Goal: Task Accomplishment & Management: Complete application form

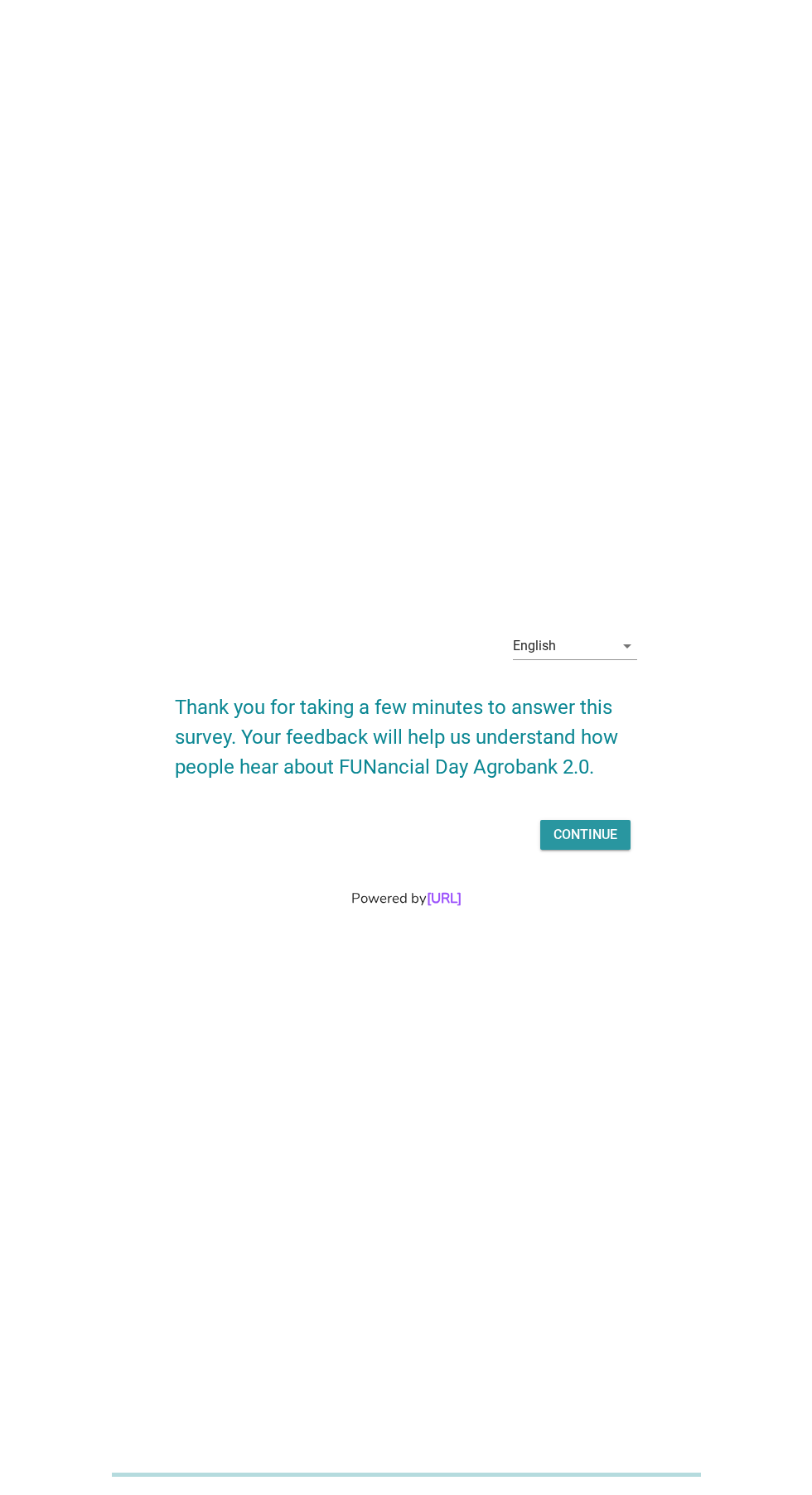
click at [614, 845] on div "Continue" at bounding box center [585, 835] width 64 height 20
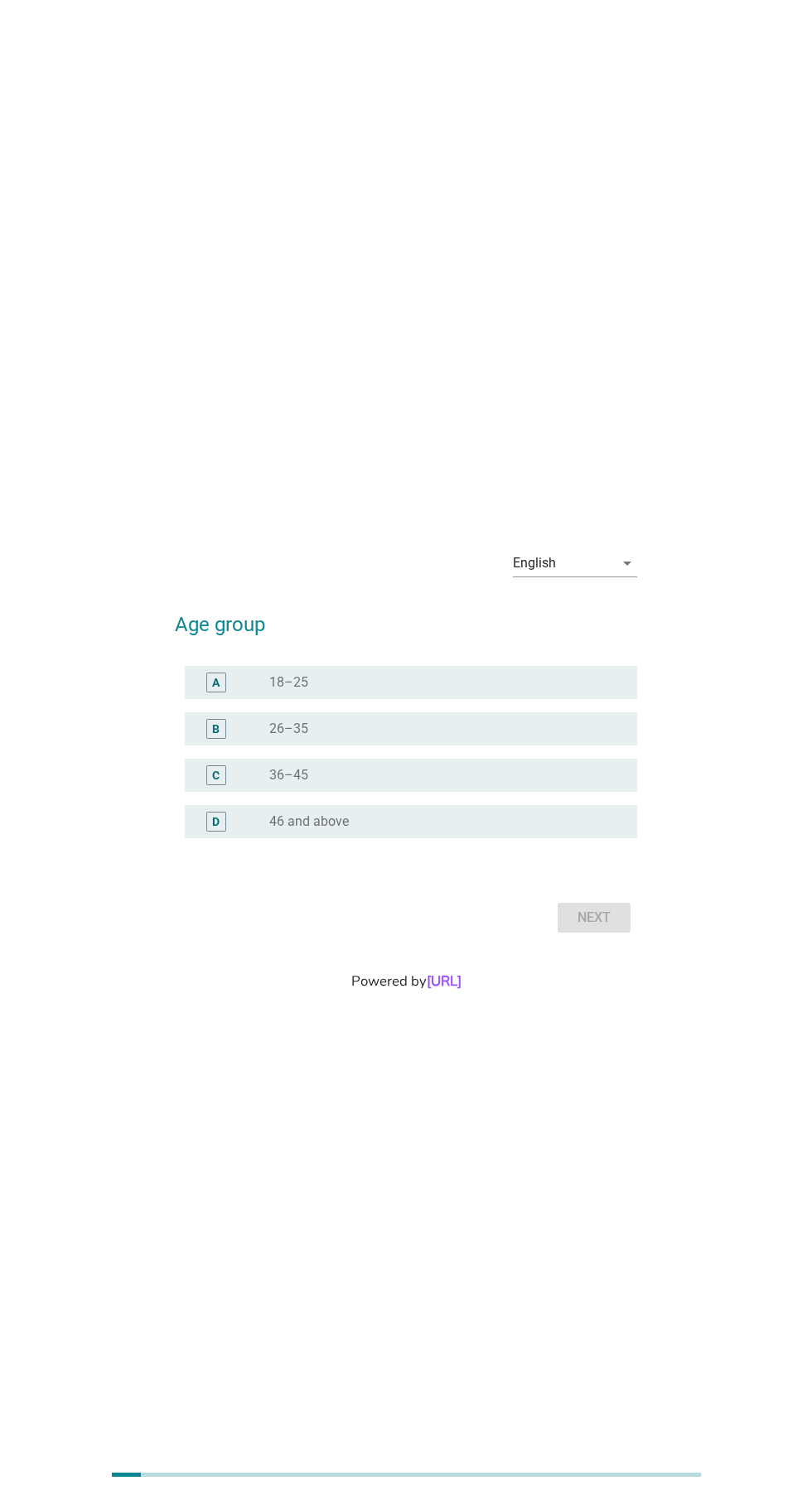
click at [632, 577] on div "English arrow_drop_down" at bounding box center [574, 563] width 124 height 27
click at [616, 691] on div "Bahasa Melayu" at bounding box center [575, 679] width 97 height 40
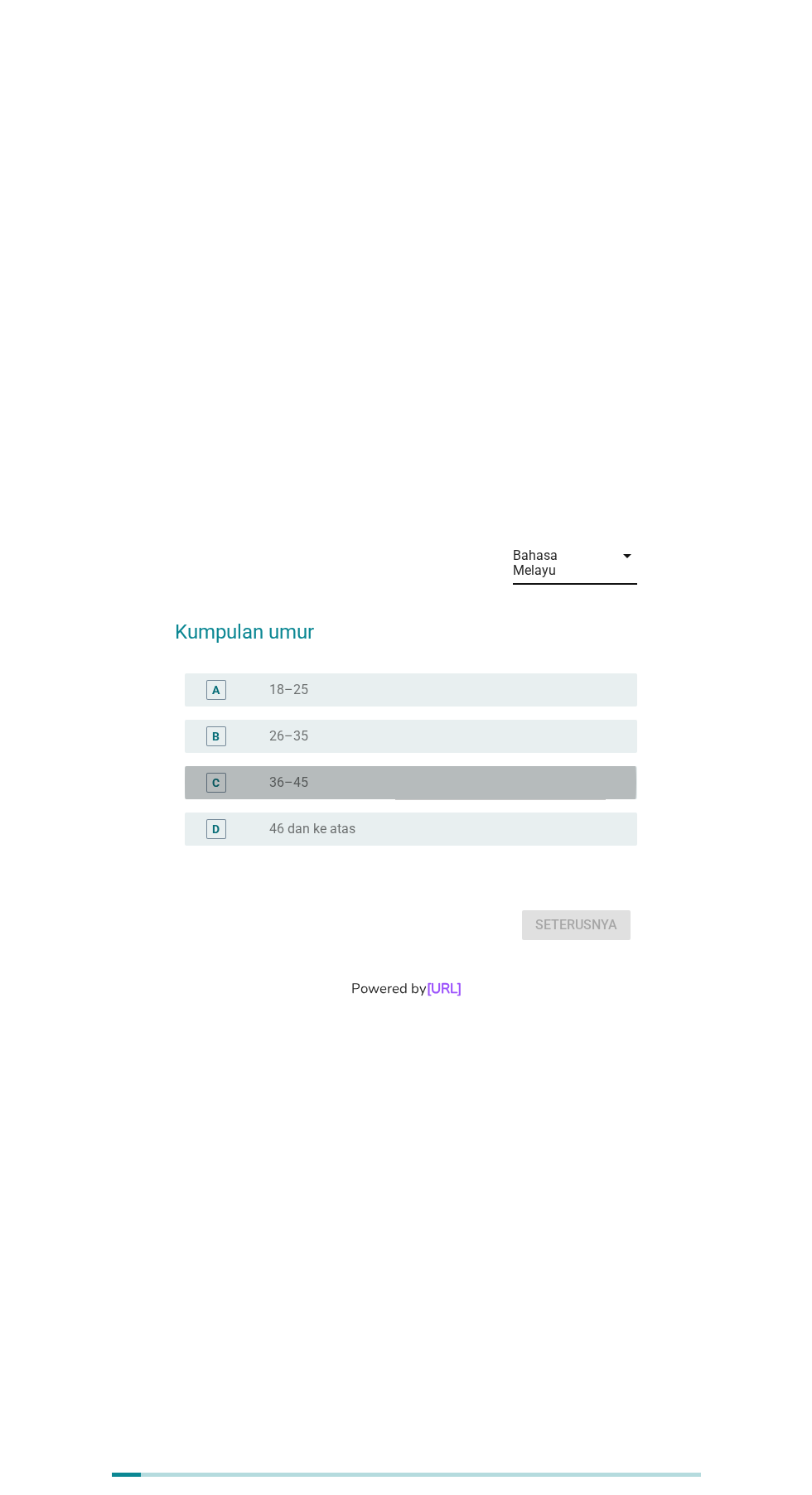
click at [209, 792] on div "C" at bounding box center [216, 782] width 20 height 20
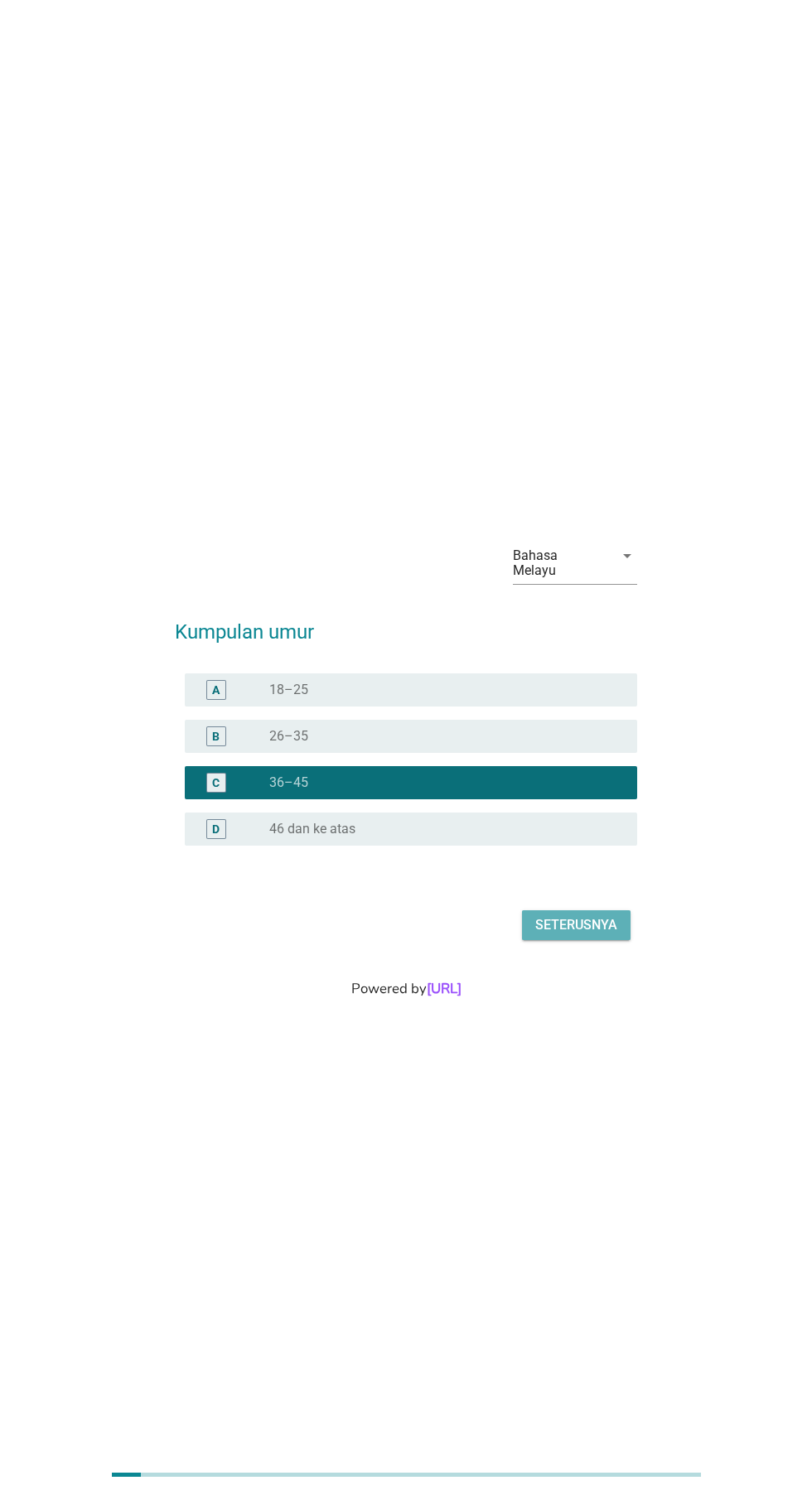
click at [607, 935] on div "Seterusnya" at bounding box center [576, 925] width 82 height 20
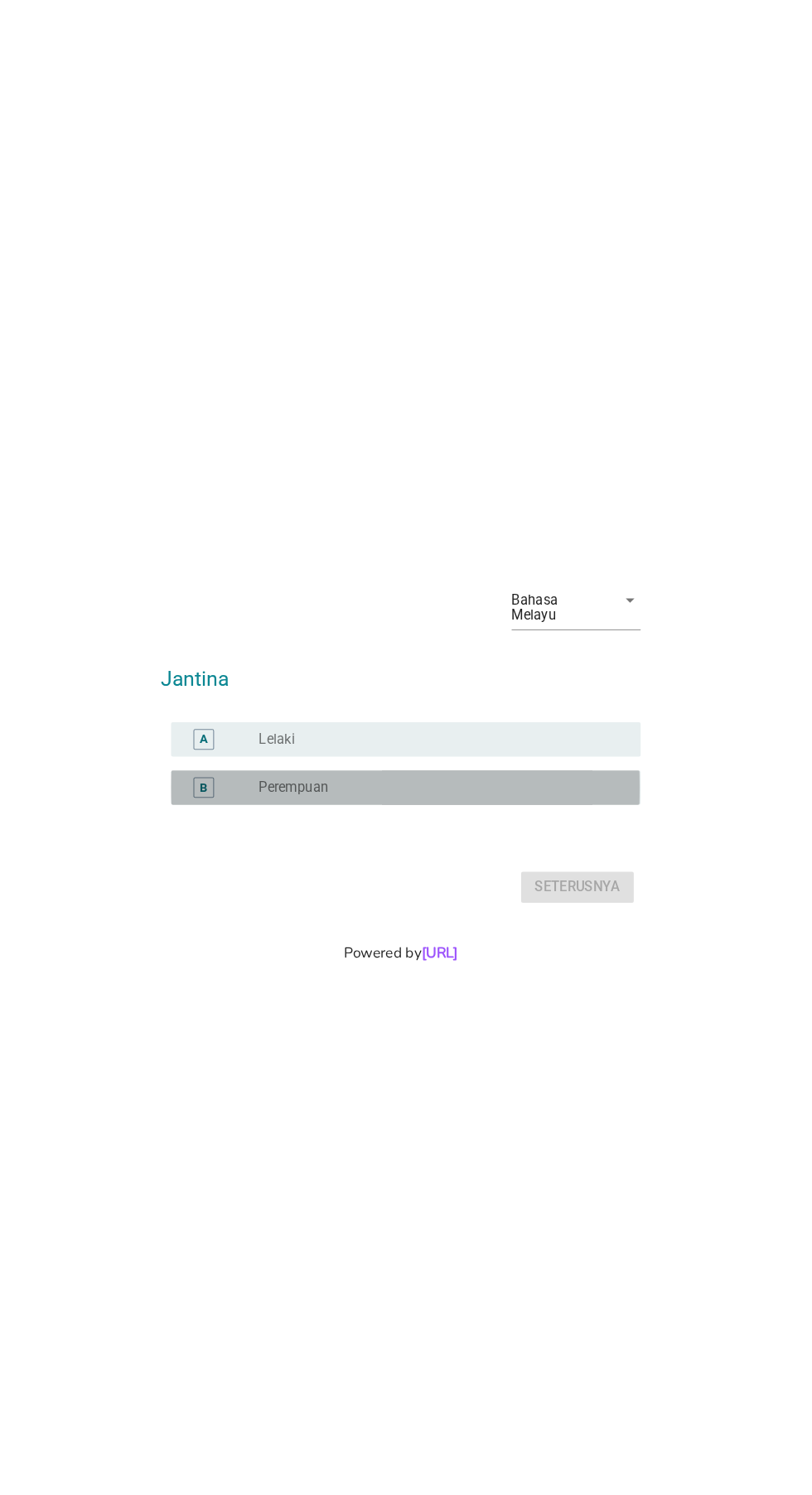
click at [227, 792] on div "B" at bounding box center [215, 782] width 36 height 20
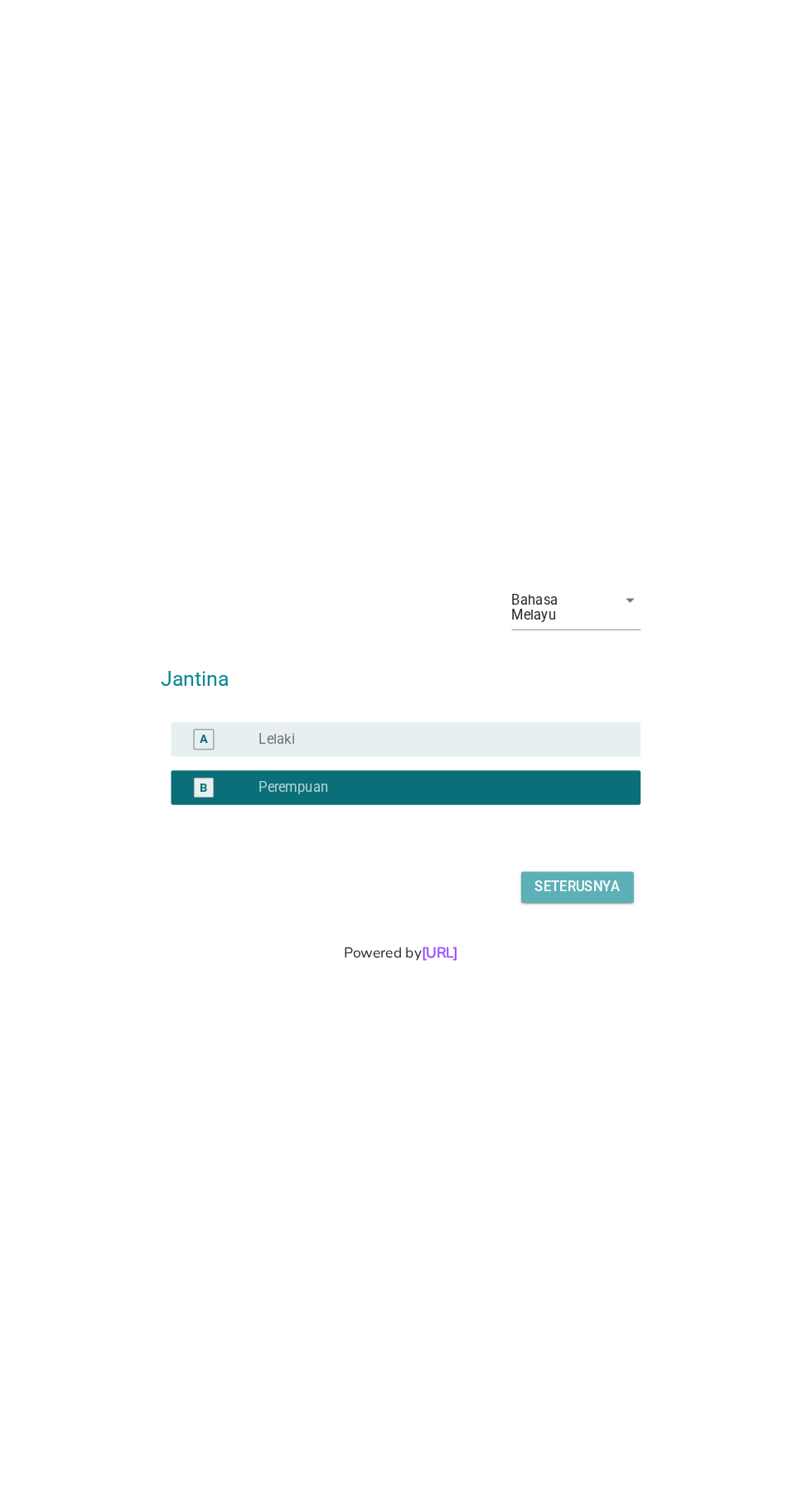
click at [602, 888] on div "Seterusnya" at bounding box center [576, 879] width 82 height 20
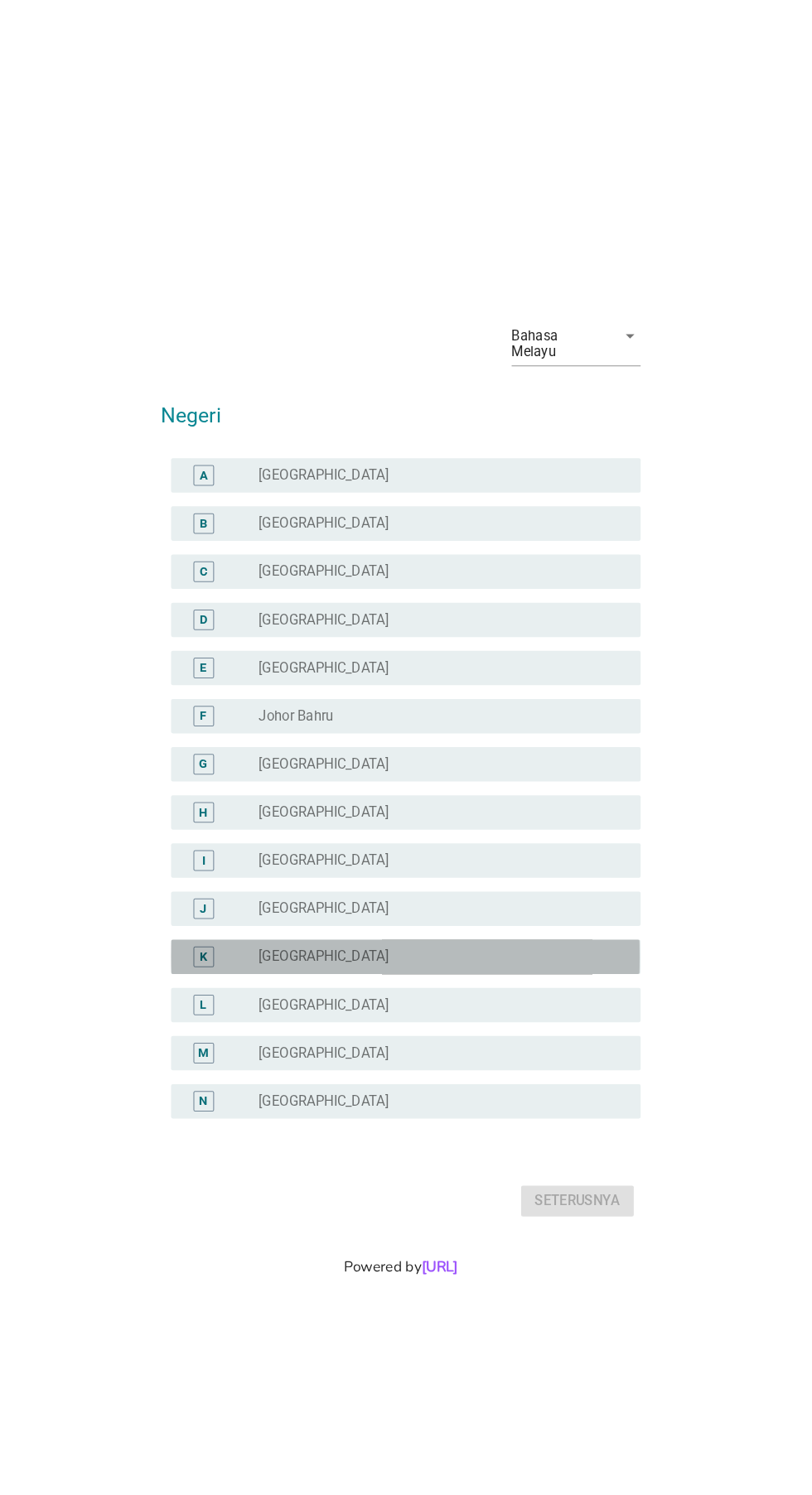
click at [232, 931] on div "K" at bounding box center [215, 921] width 36 height 20
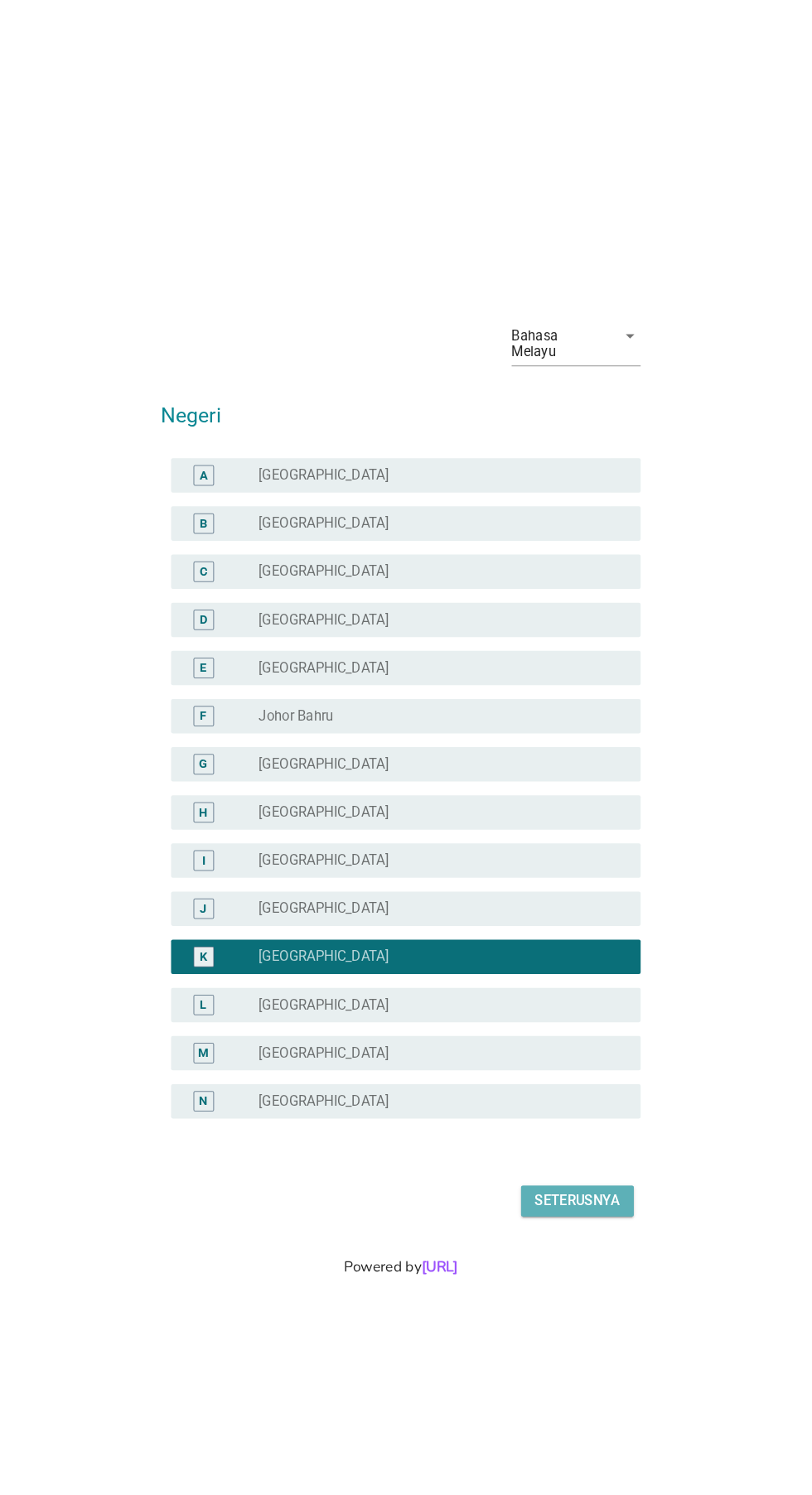
click at [597, 1166] on div "Seterusnya" at bounding box center [576, 1156] width 82 height 20
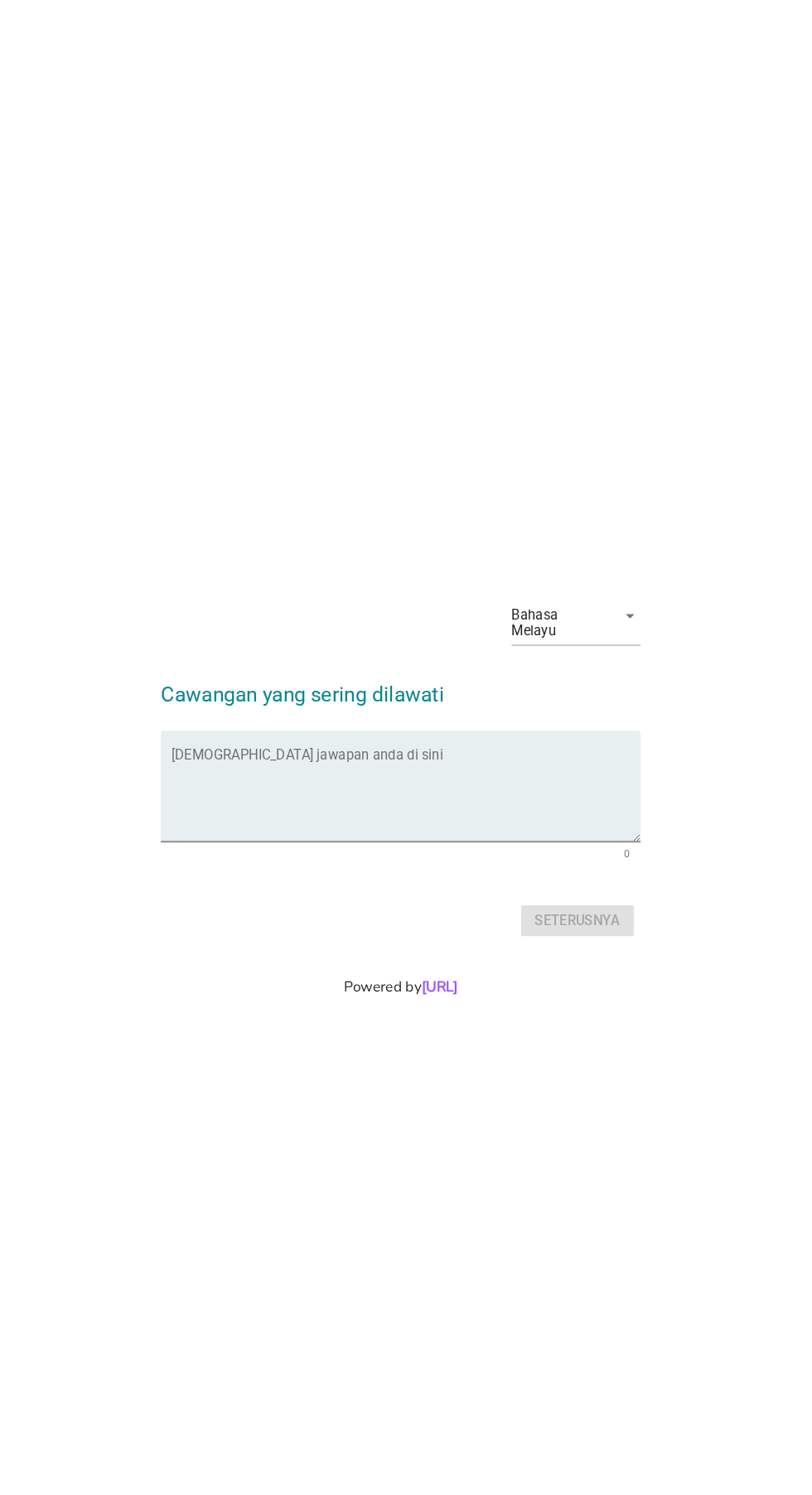
click at [474, 811] on textarea "Isikan jawapan anda di sini" at bounding box center [410, 767] width 452 height 87
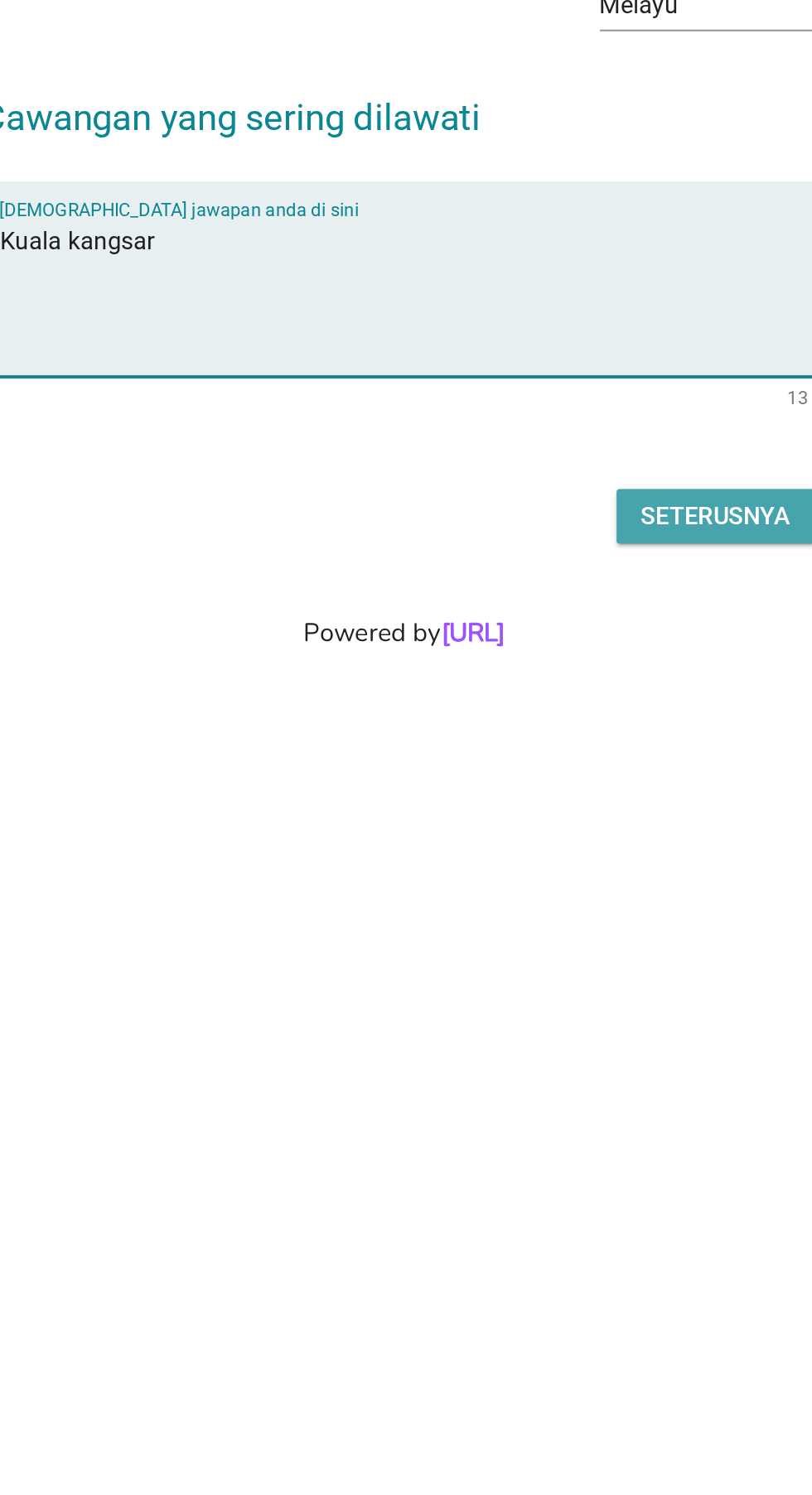
type textarea "Kuala kangsar"
click at [591, 896] on div "Seterusnya" at bounding box center [576, 886] width 82 height 20
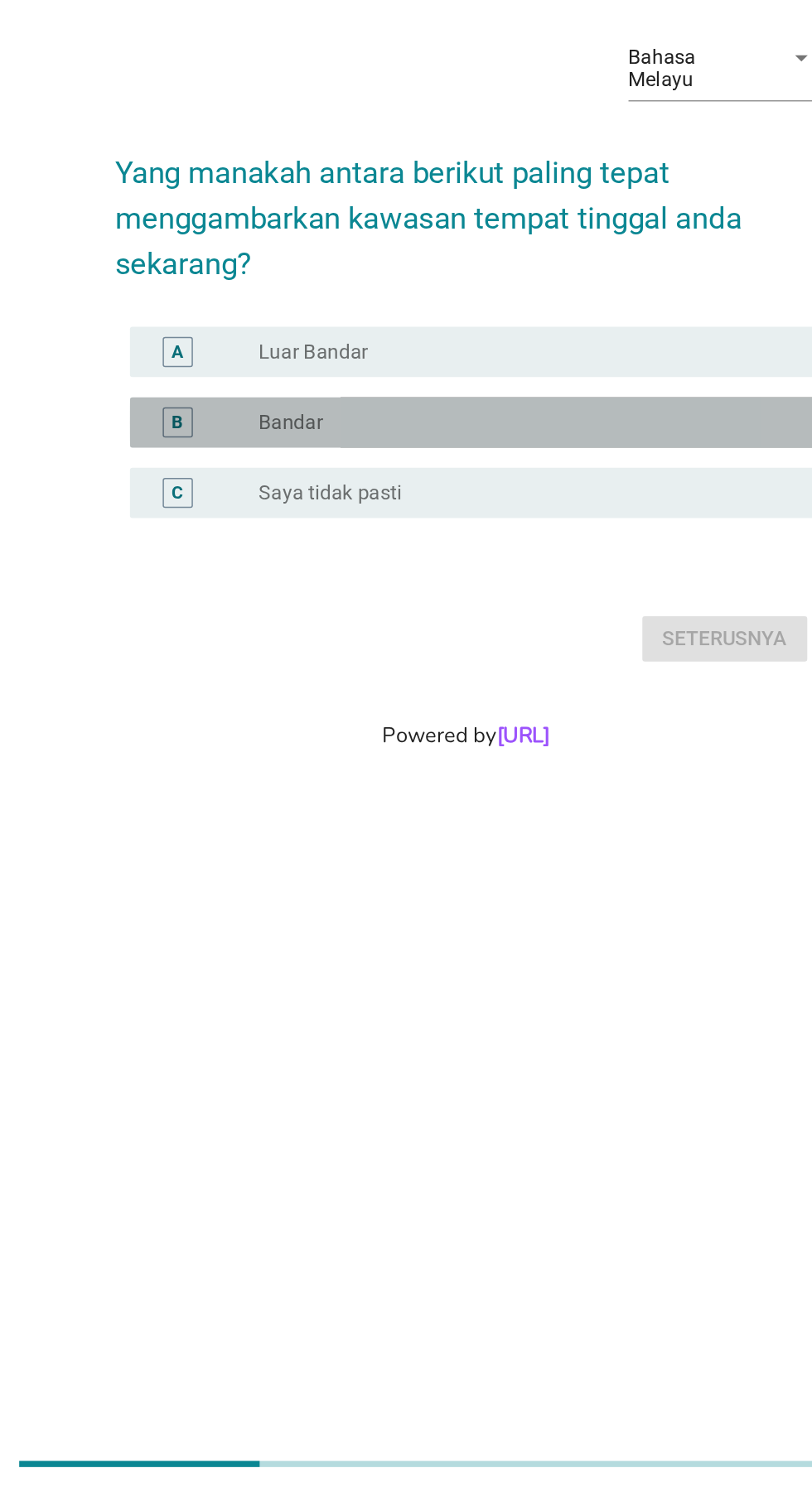
click at [226, 806] on div "B radio_button_unchecked Bandar" at bounding box center [410, 788] width 452 height 33
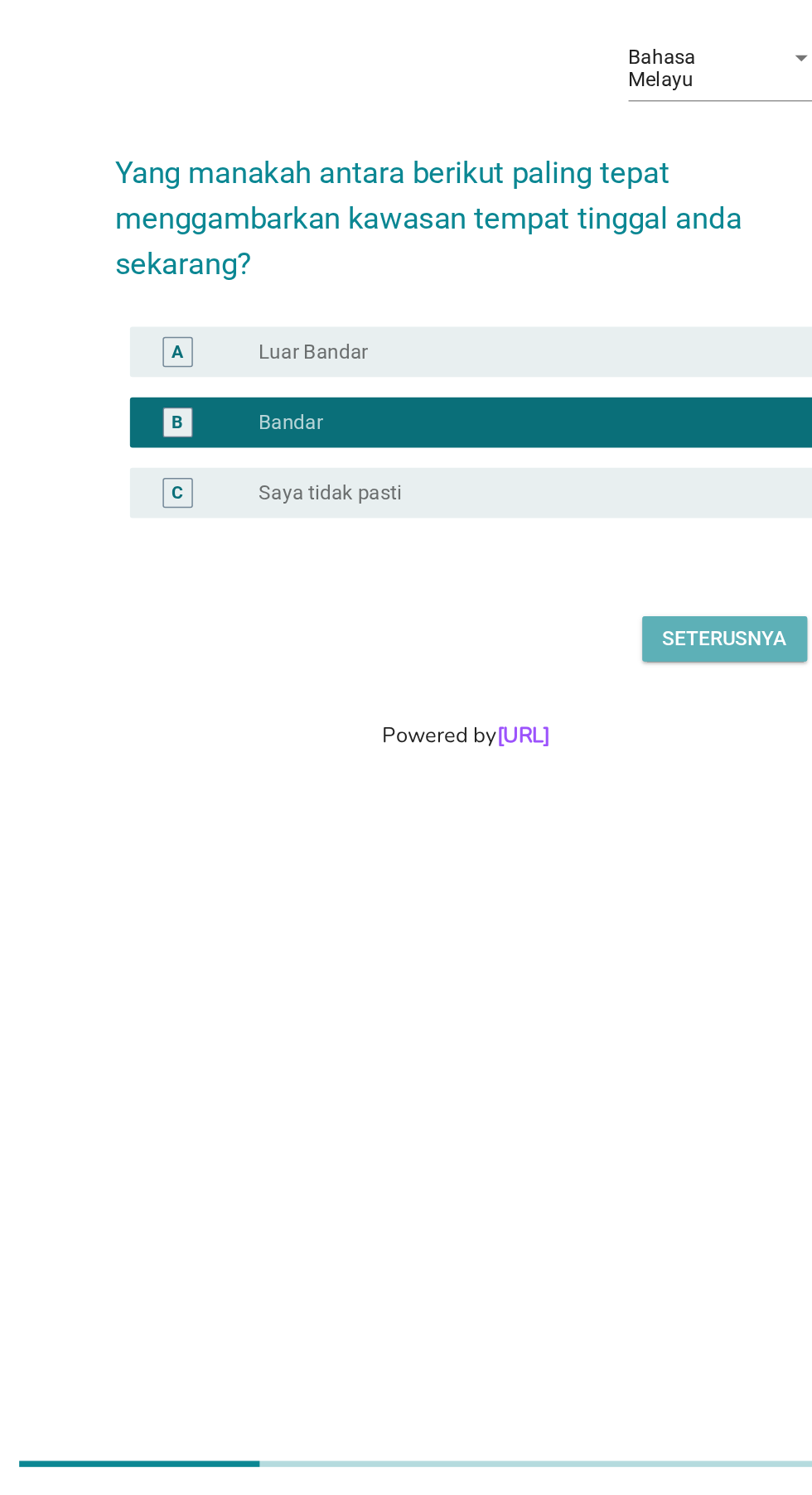
click at [562, 947] on button "Seterusnya" at bounding box center [576, 931] width 108 height 30
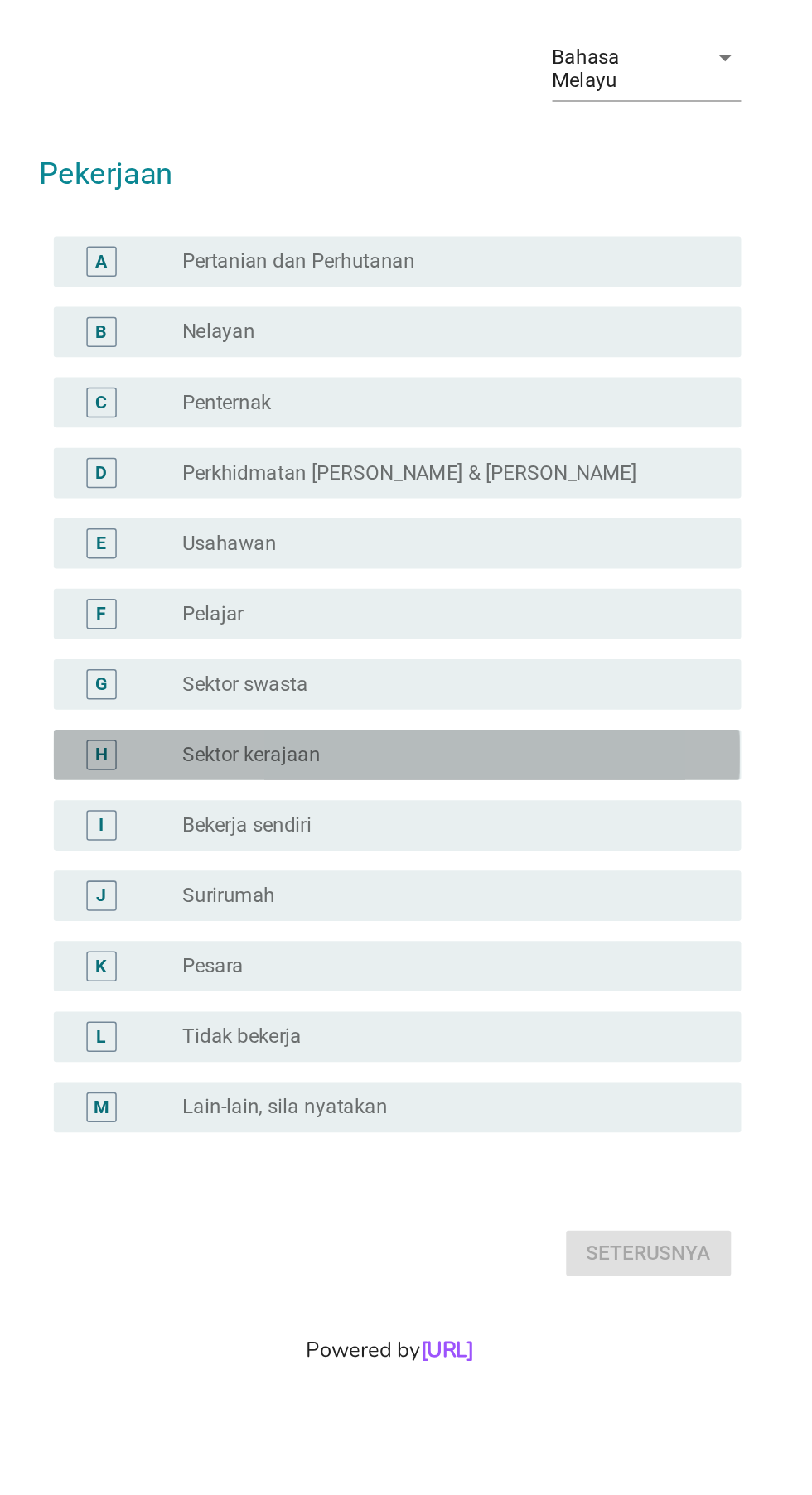
click at [229, 816] on div "H" at bounding box center [215, 806] width 36 height 20
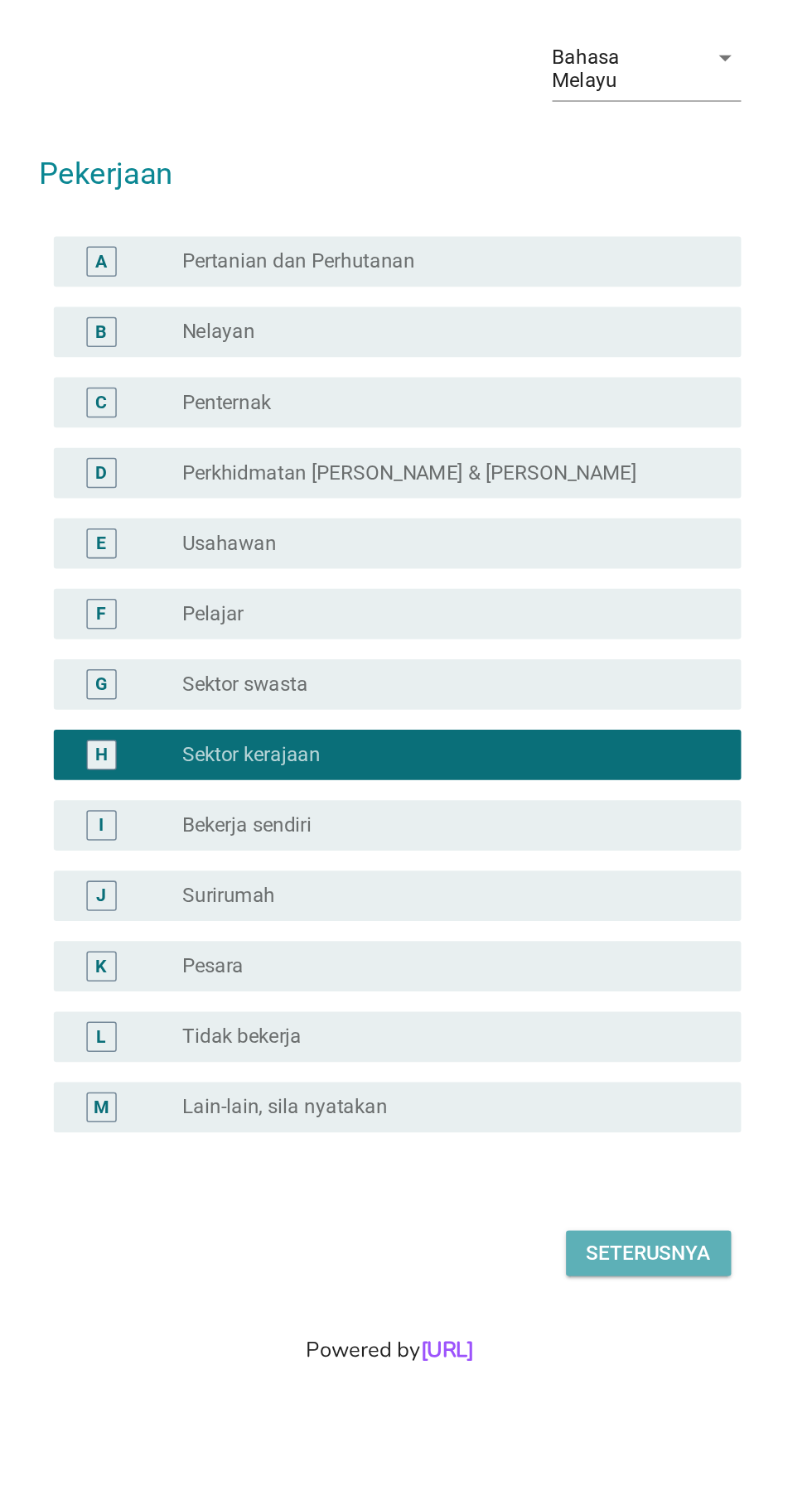
click at [572, 1144] on div "Seterusnya" at bounding box center [576, 1134] width 82 height 20
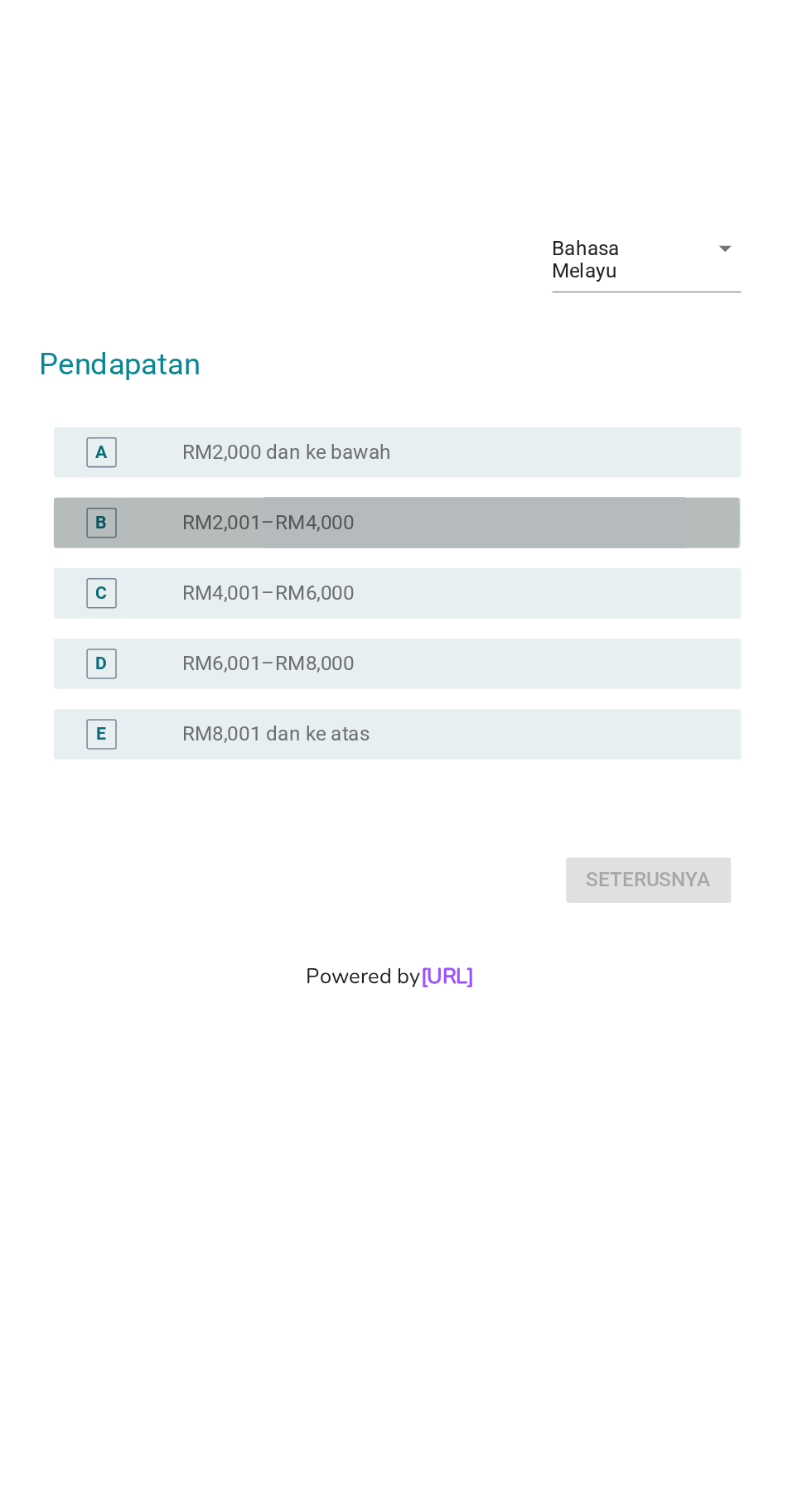
click at [229, 662] on div "B" at bounding box center [215, 672] width 36 height 20
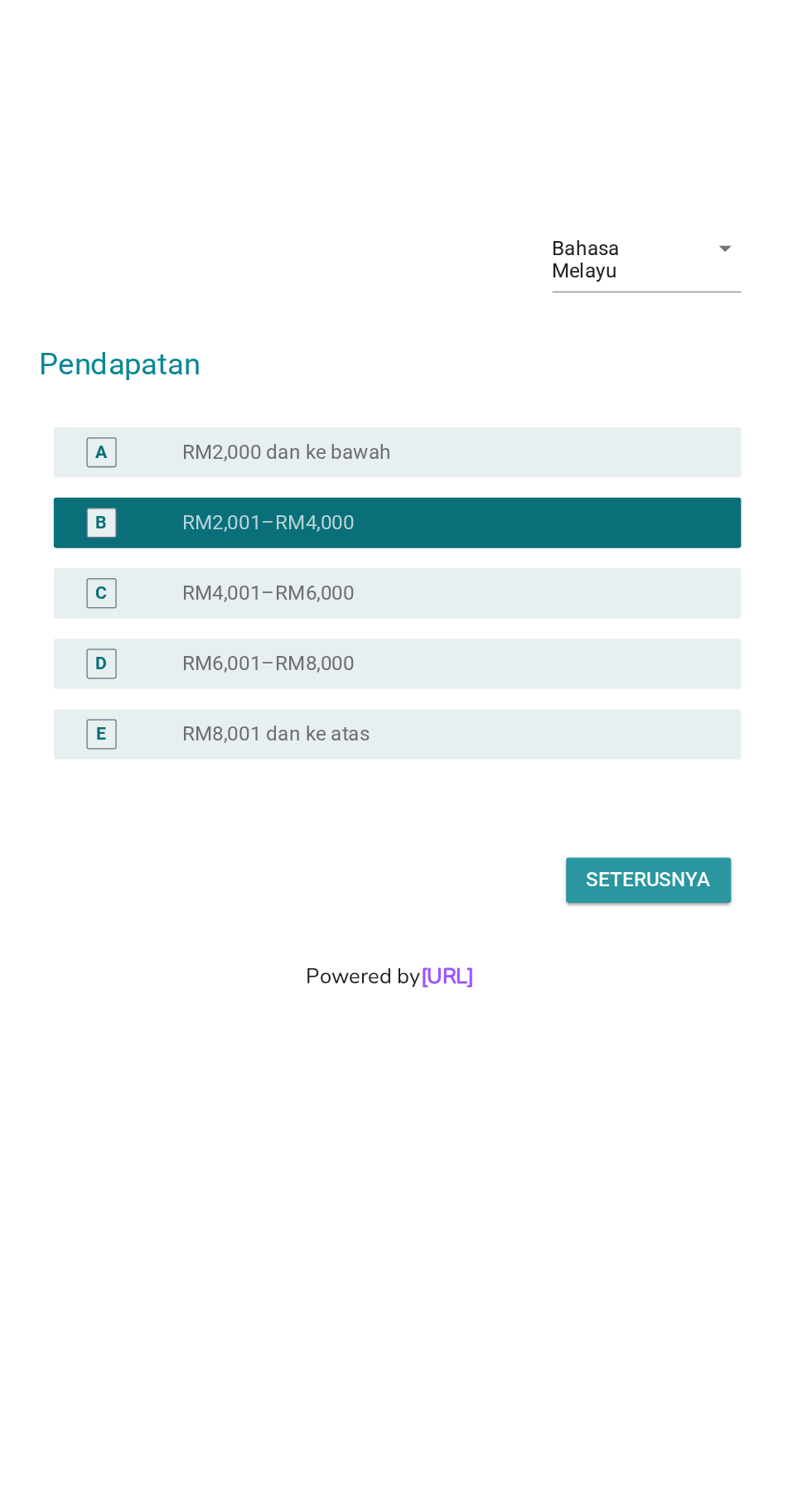
click at [579, 897] on div "Seterusnya" at bounding box center [576, 907] width 82 height 20
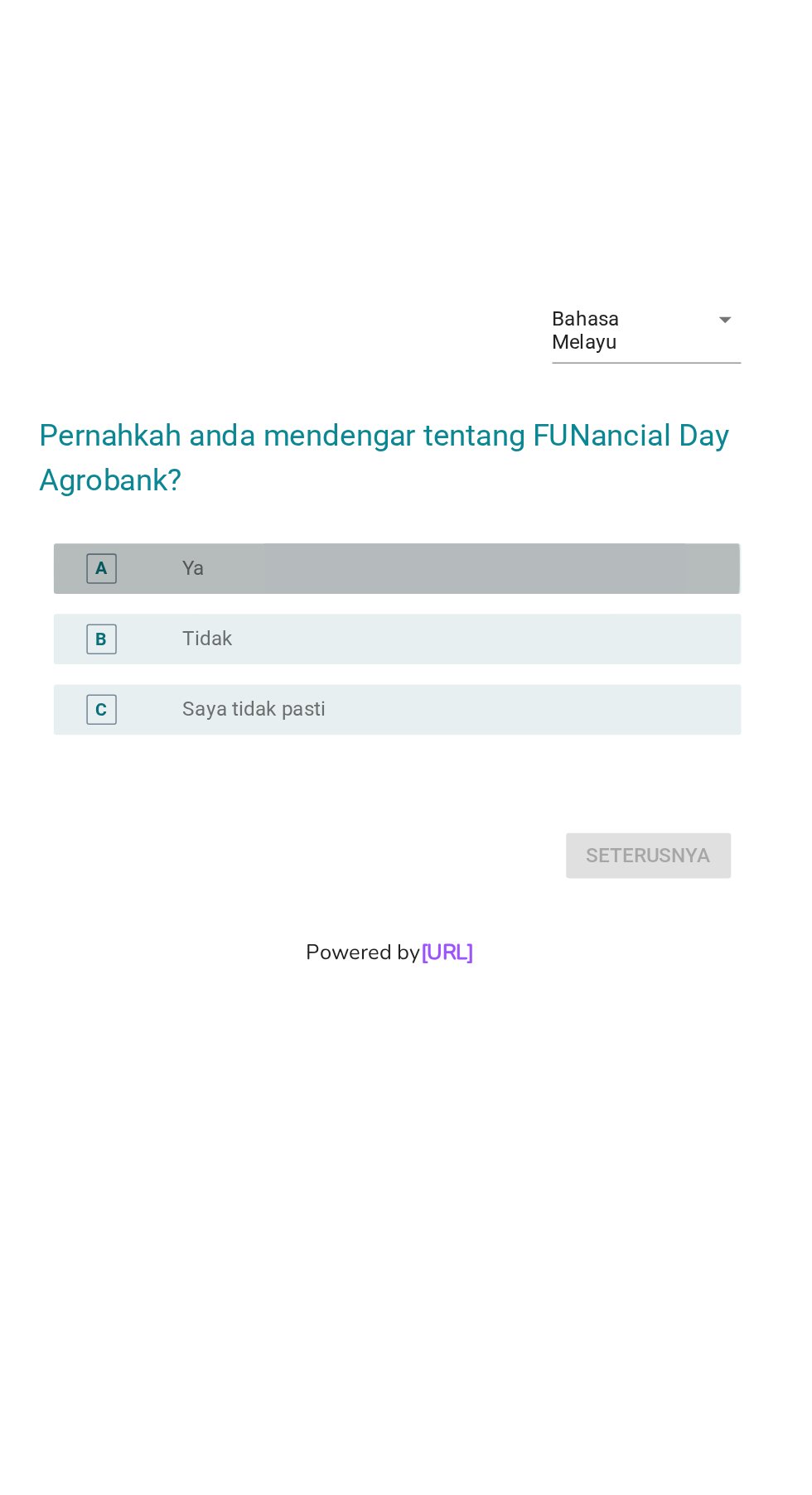
click at [210, 704] on div "A radio_button_unchecked Ya" at bounding box center [410, 687] width 452 height 33
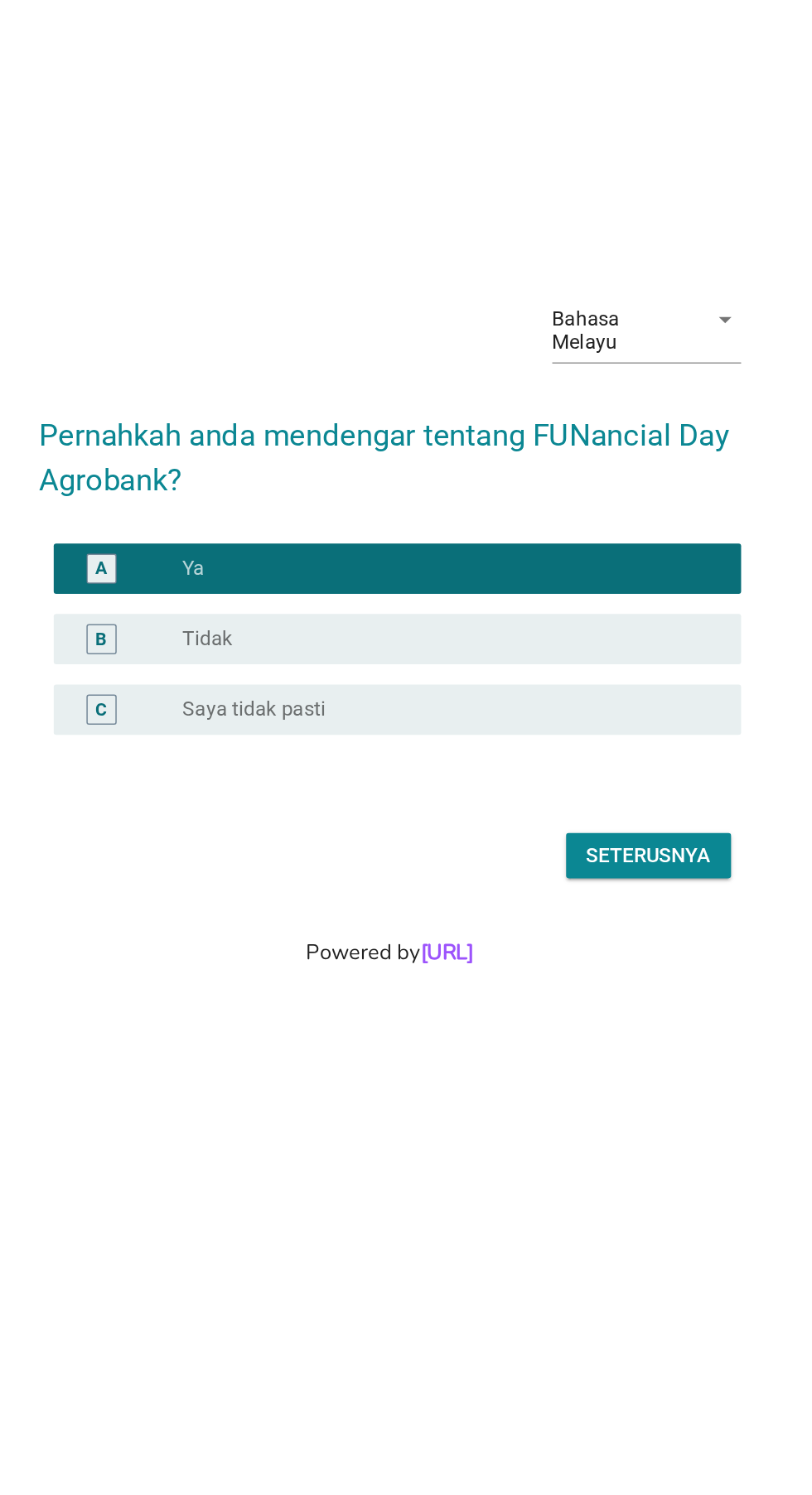
click at [587, 892] on form "Pernahkah anda mendengar tentang FUNancial Day Agrobank? A radio_button_checked…" at bounding box center [405, 732] width 462 height 328
click at [588, 886] on div "Seterusnya" at bounding box center [576, 877] width 82 height 20
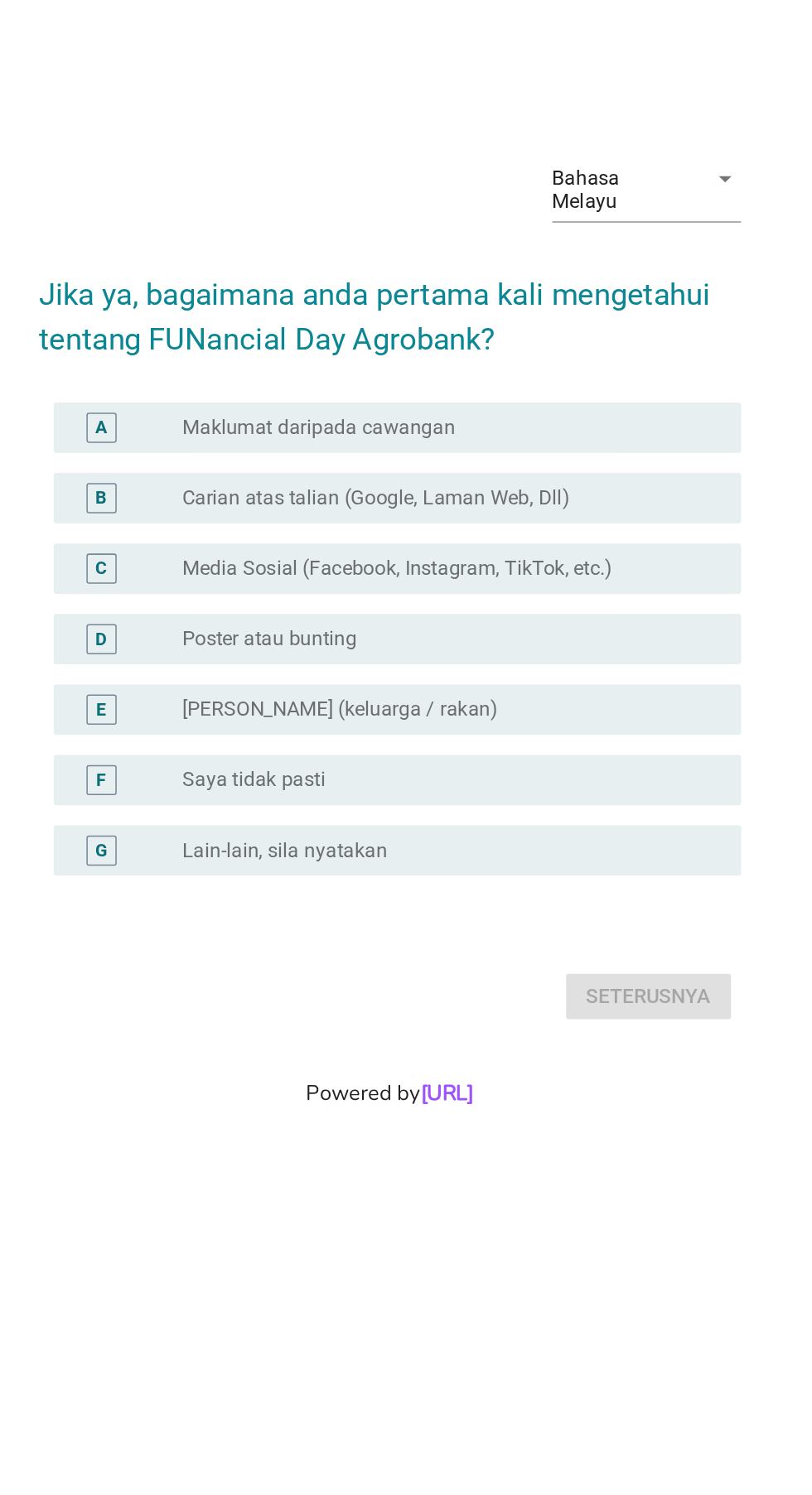
scroll to position [0, 0]
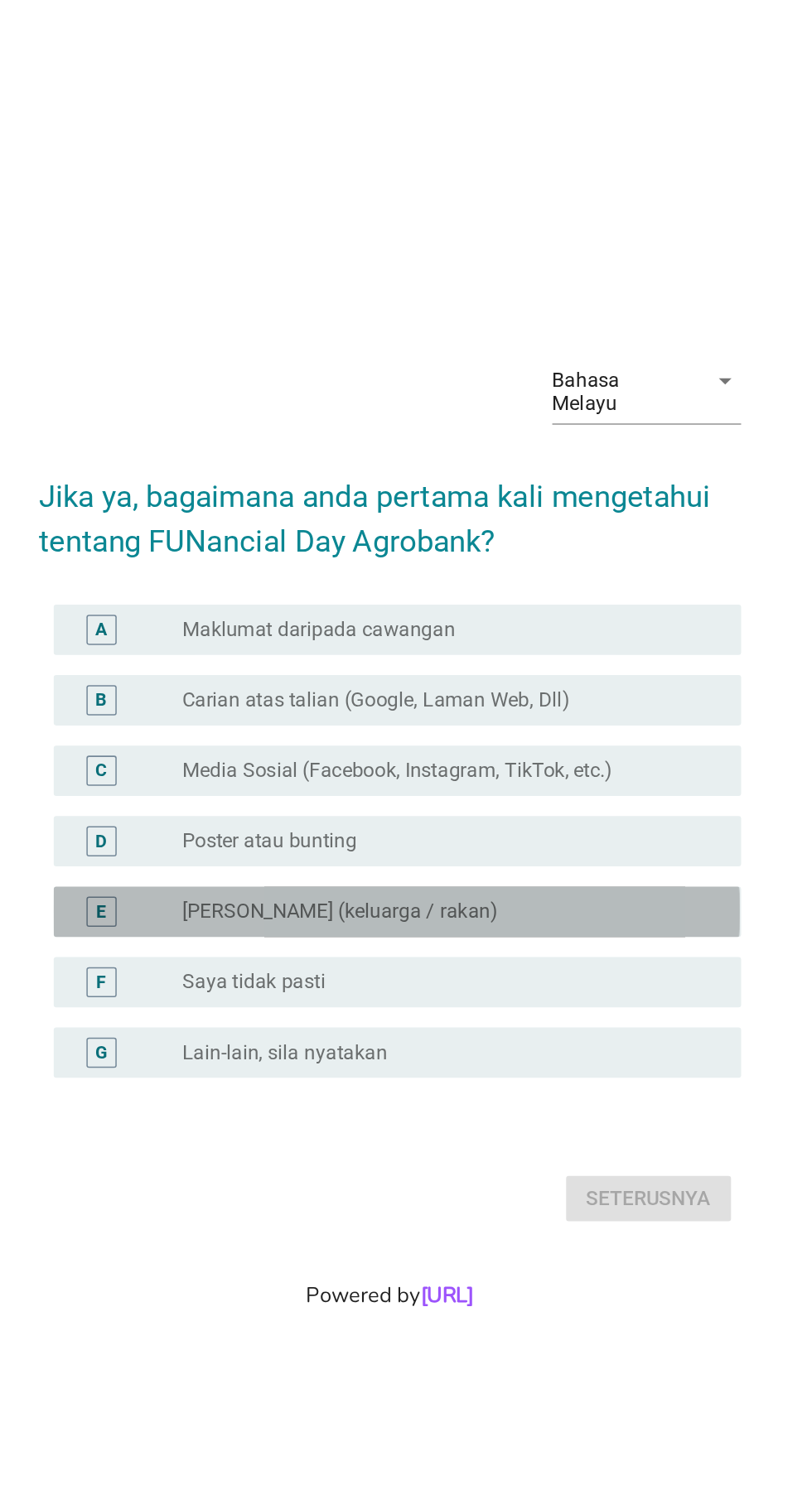
click at [227, 831] on div "E" at bounding box center [215, 821] width 36 height 20
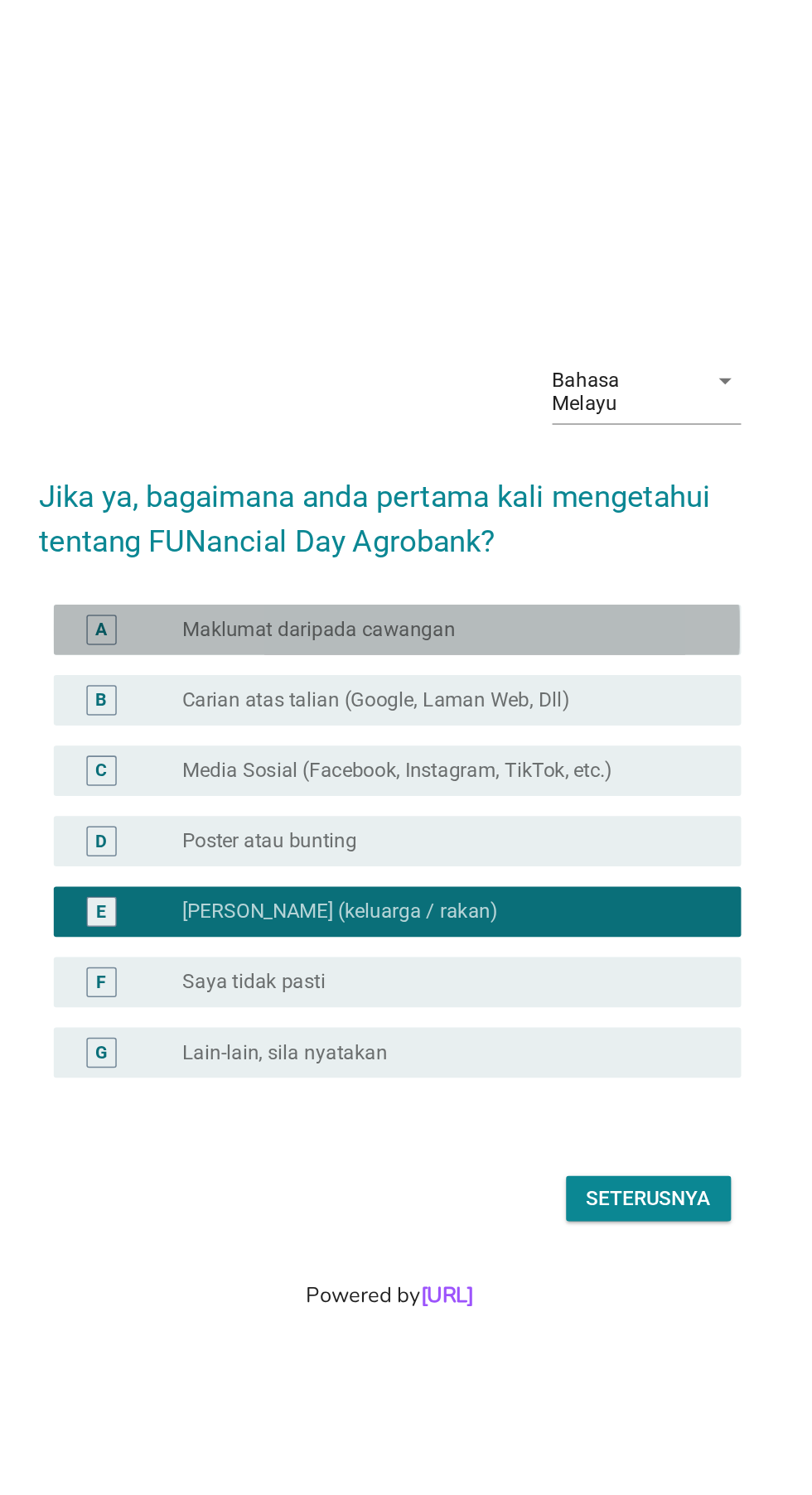
click at [227, 645] on div "A" at bounding box center [215, 635] width 36 height 20
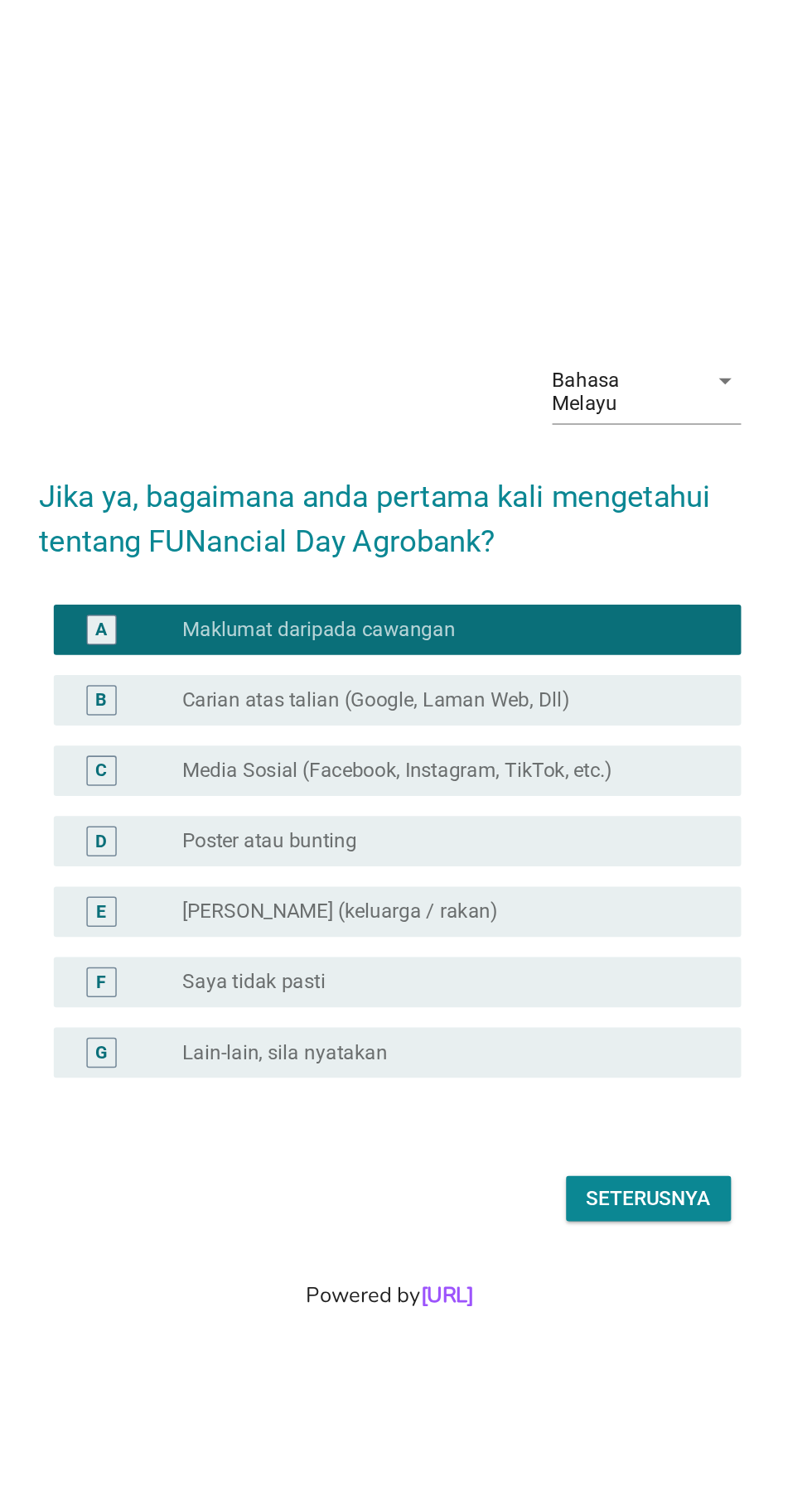
click at [215, 829] on div "E" at bounding box center [215, 821] width 7 height 18
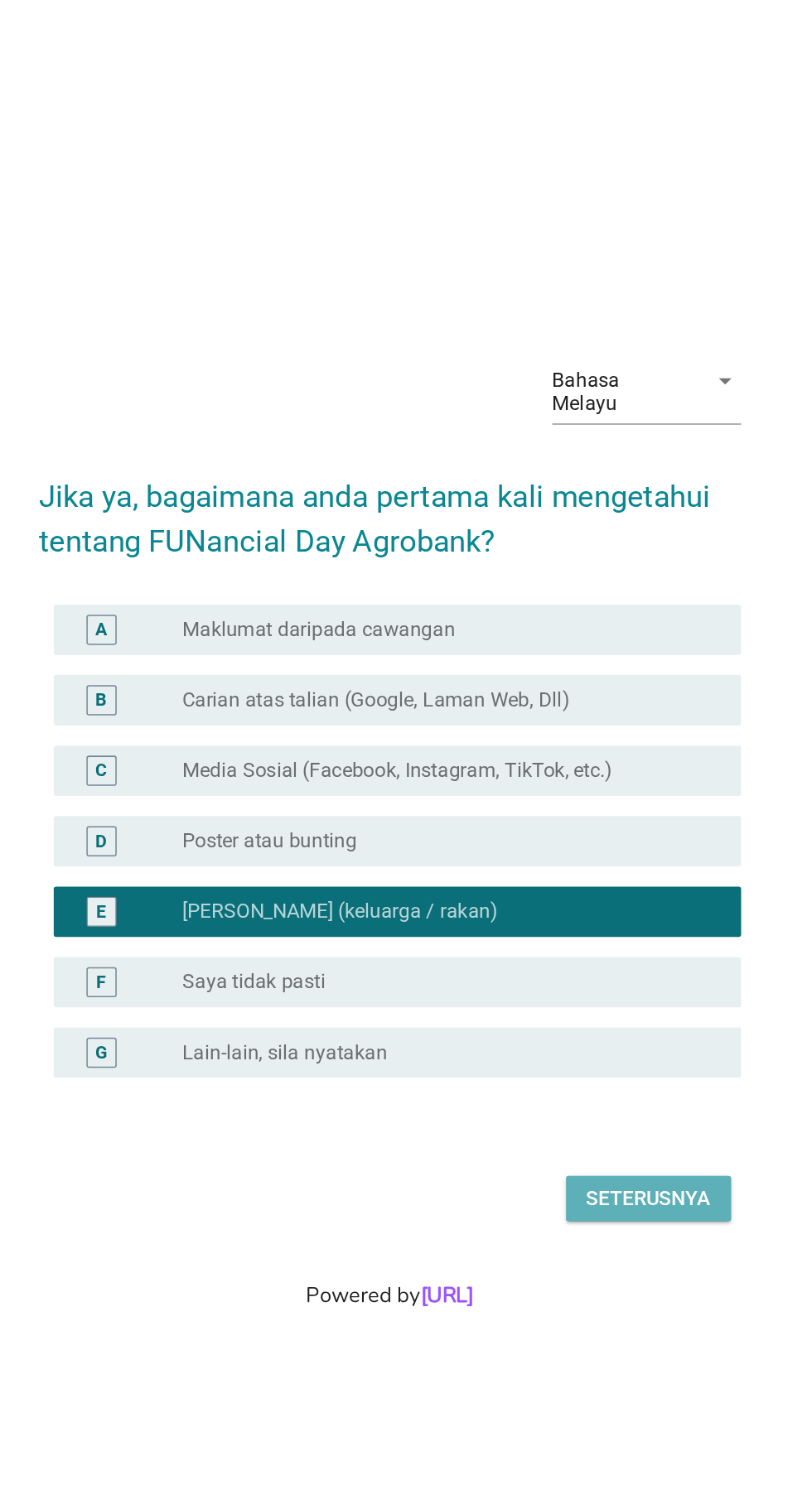
click at [586, 1019] on div "Seterusnya" at bounding box center [576, 1010] width 82 height 20
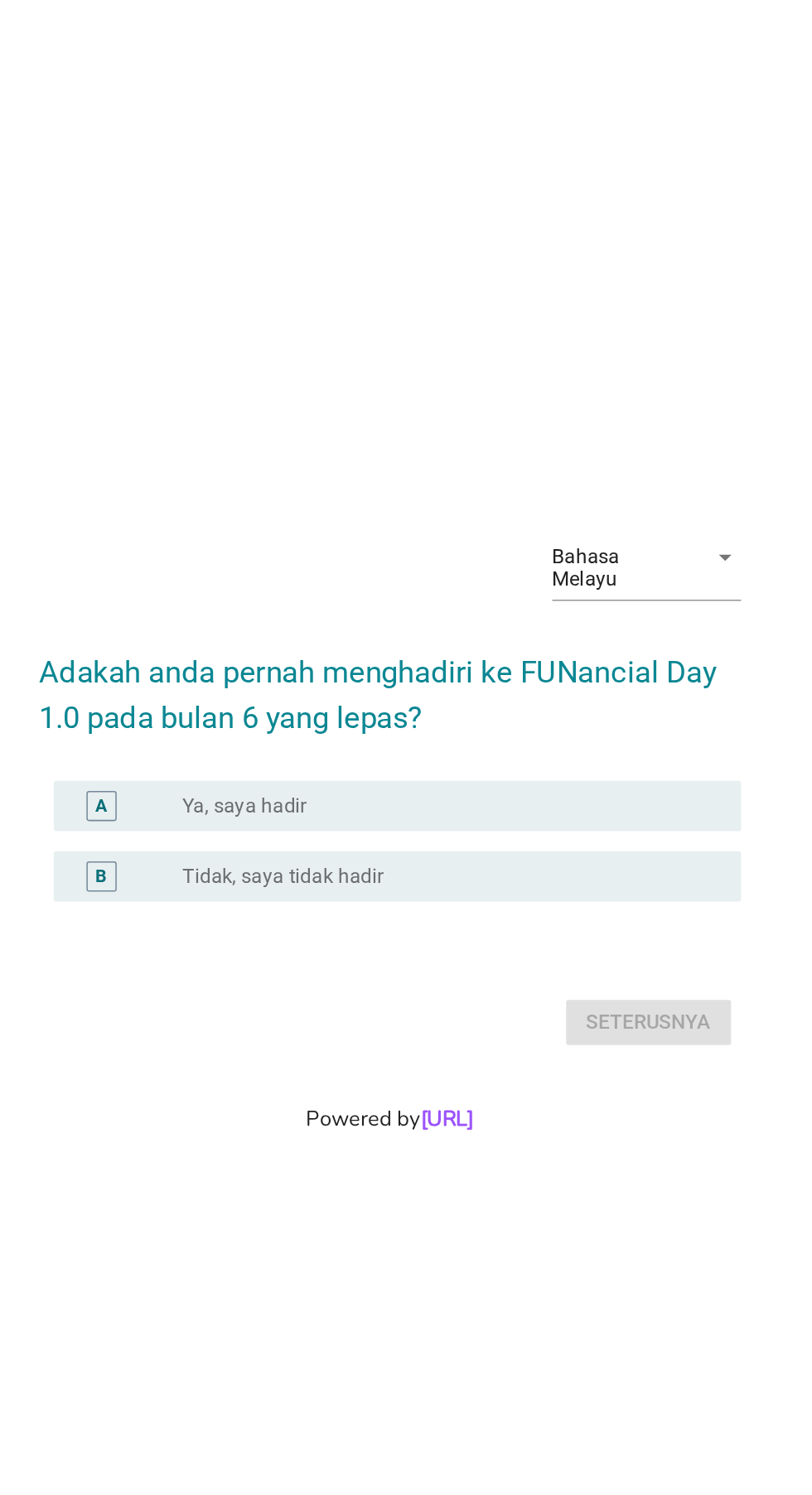
scroll to position [116, 0]
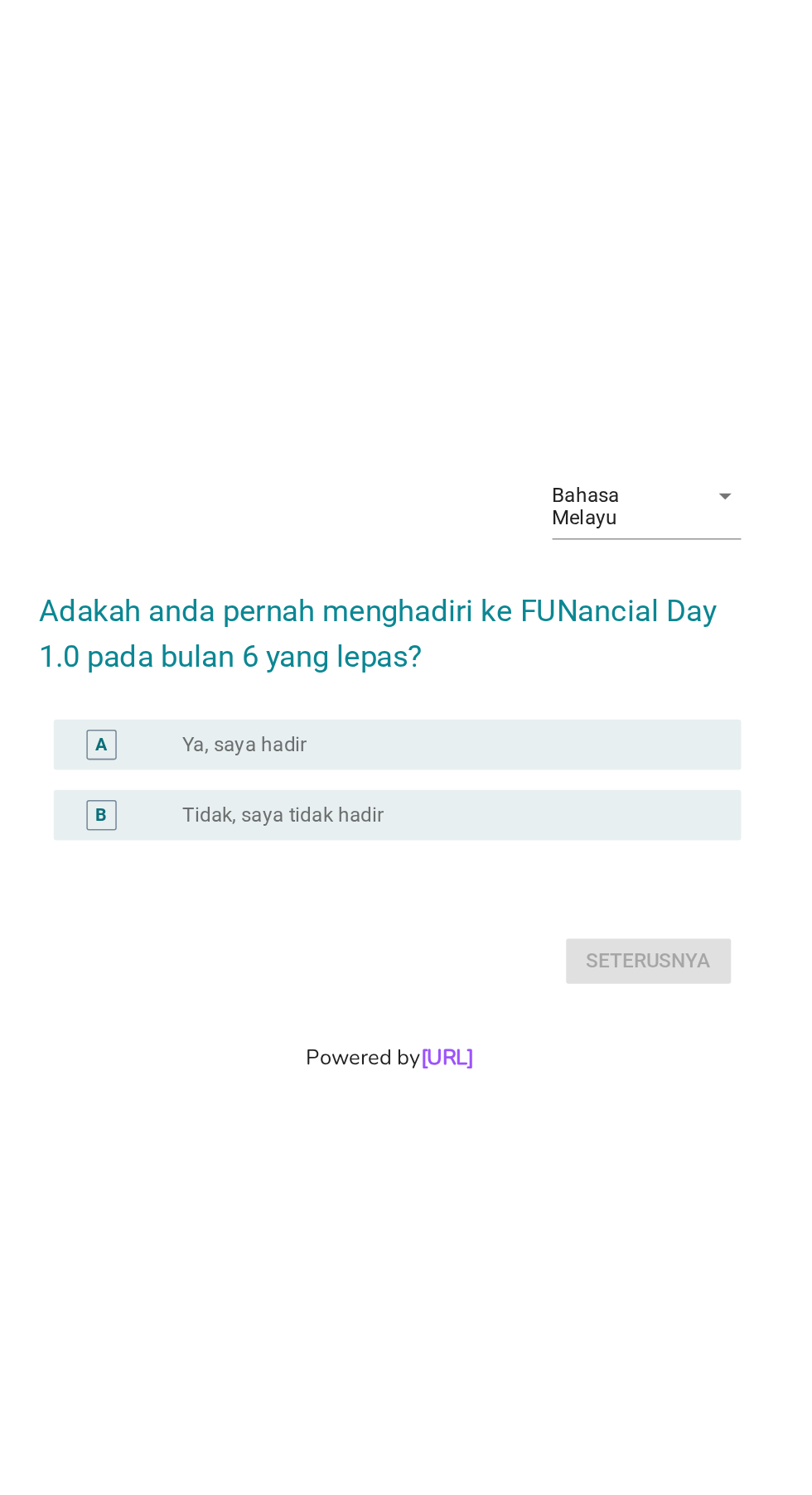
click at [194, 701] on div "A radio_button_unchecked Ya, saya hadir" at bounding box center [410, 710] width 452 height 33
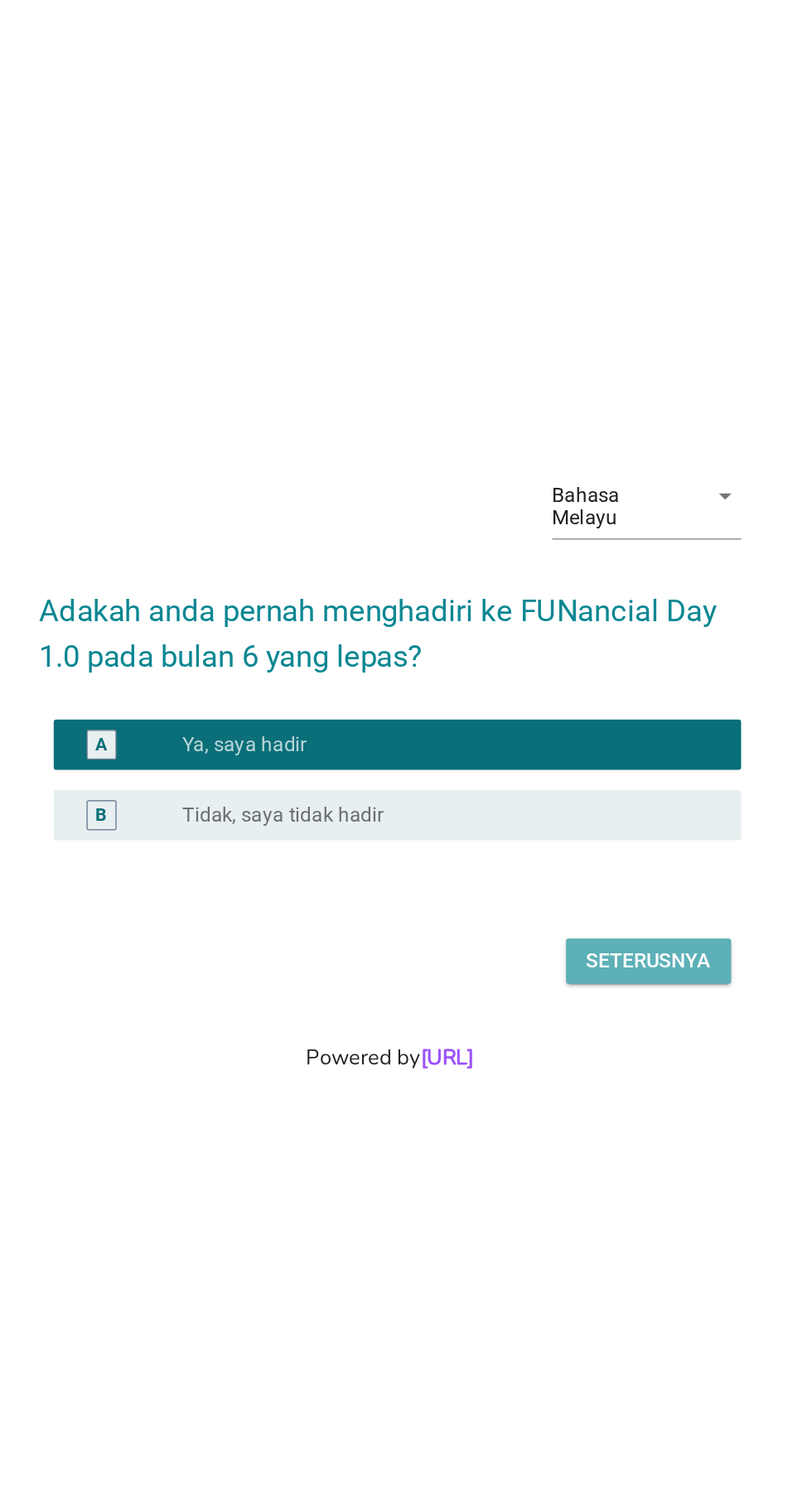
click at [595, 838] on button "Seterusnya" at bounding box center [576, 853] width 108 height 30
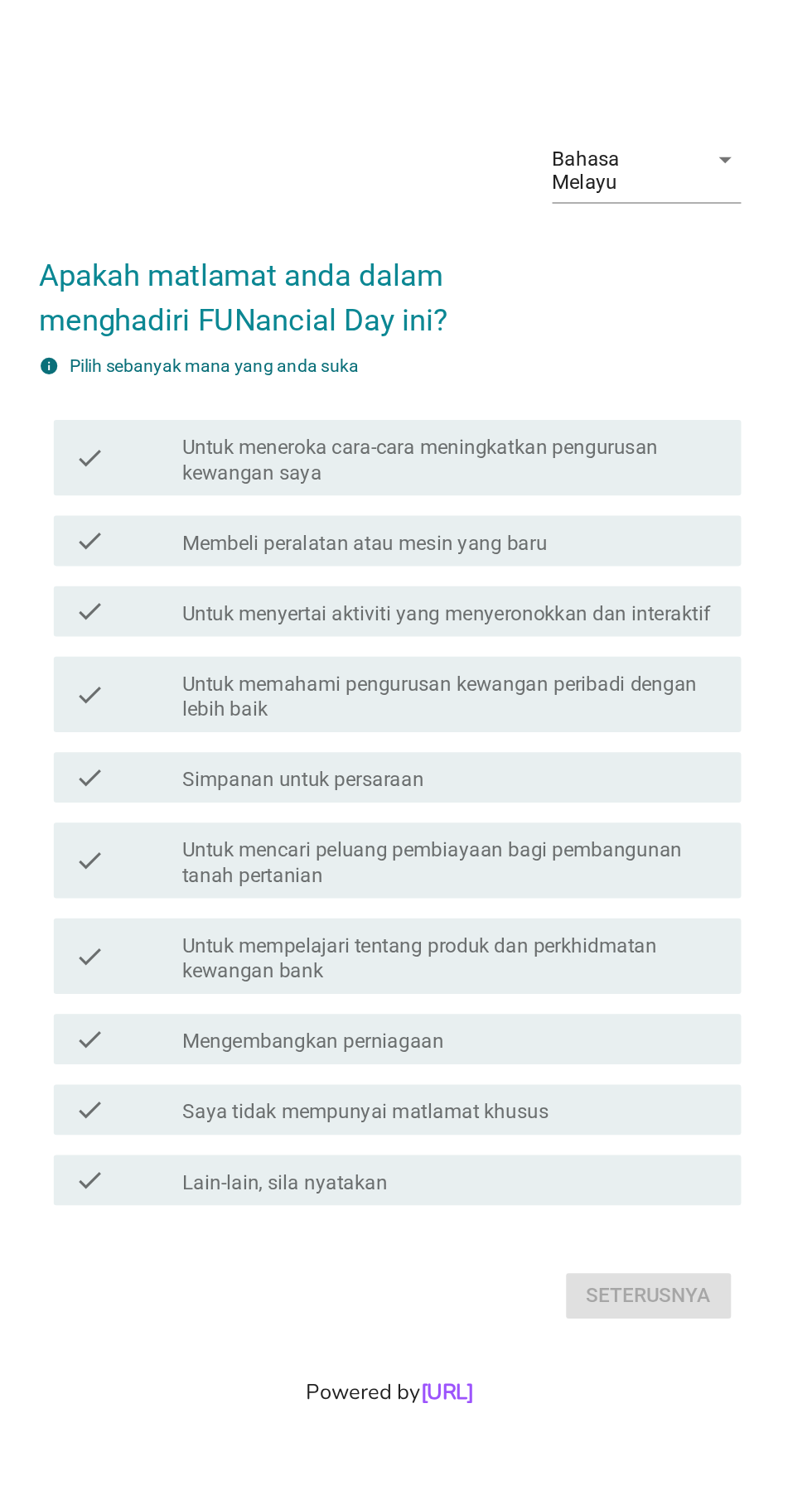
scroll to position [0, 0]
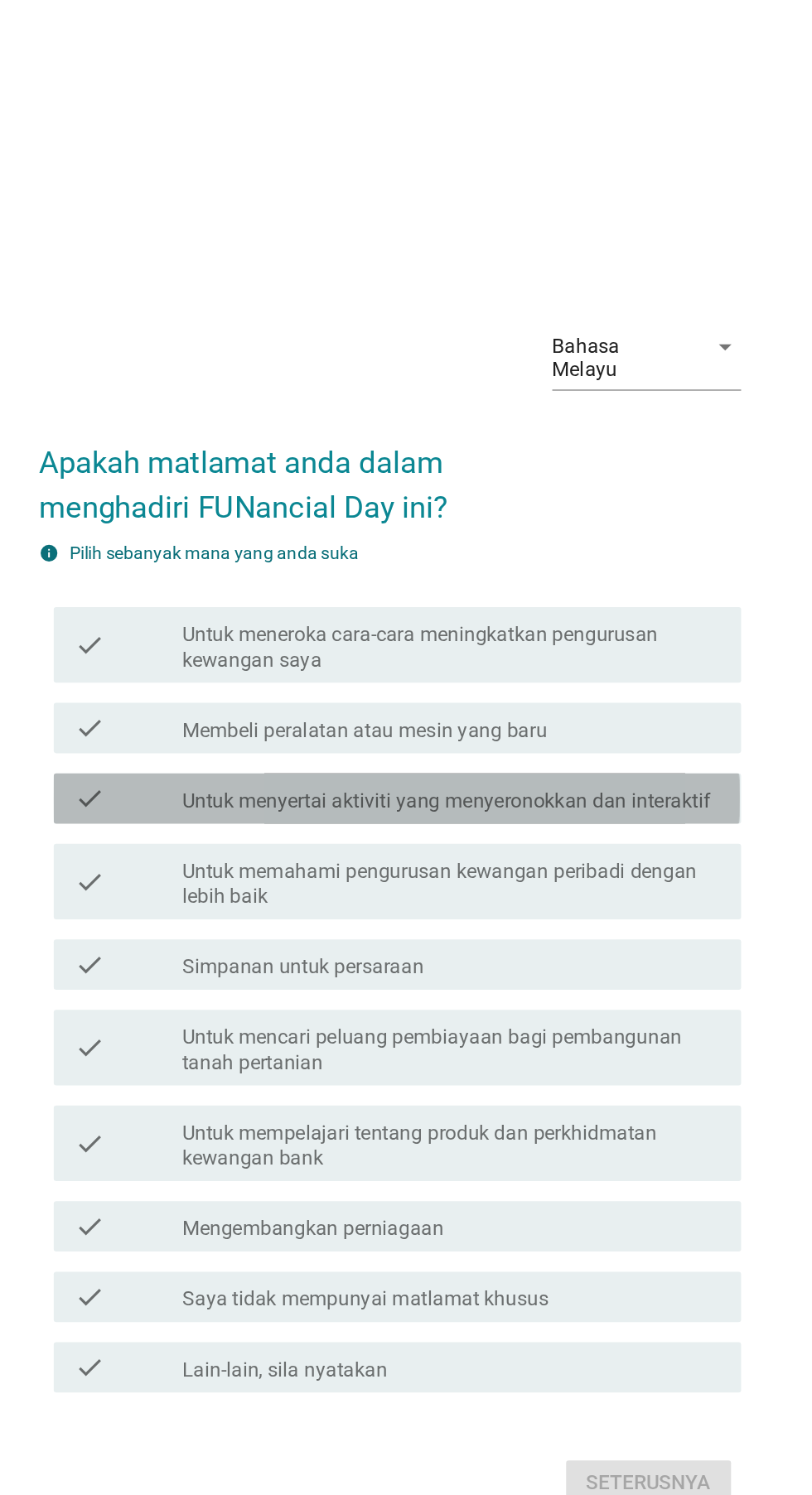
click at [592, 673] on label "Untuk menyertai aktiviti yang menyeronokkan dan interaktif" at bounding box center [443, 665] width 347 height 17
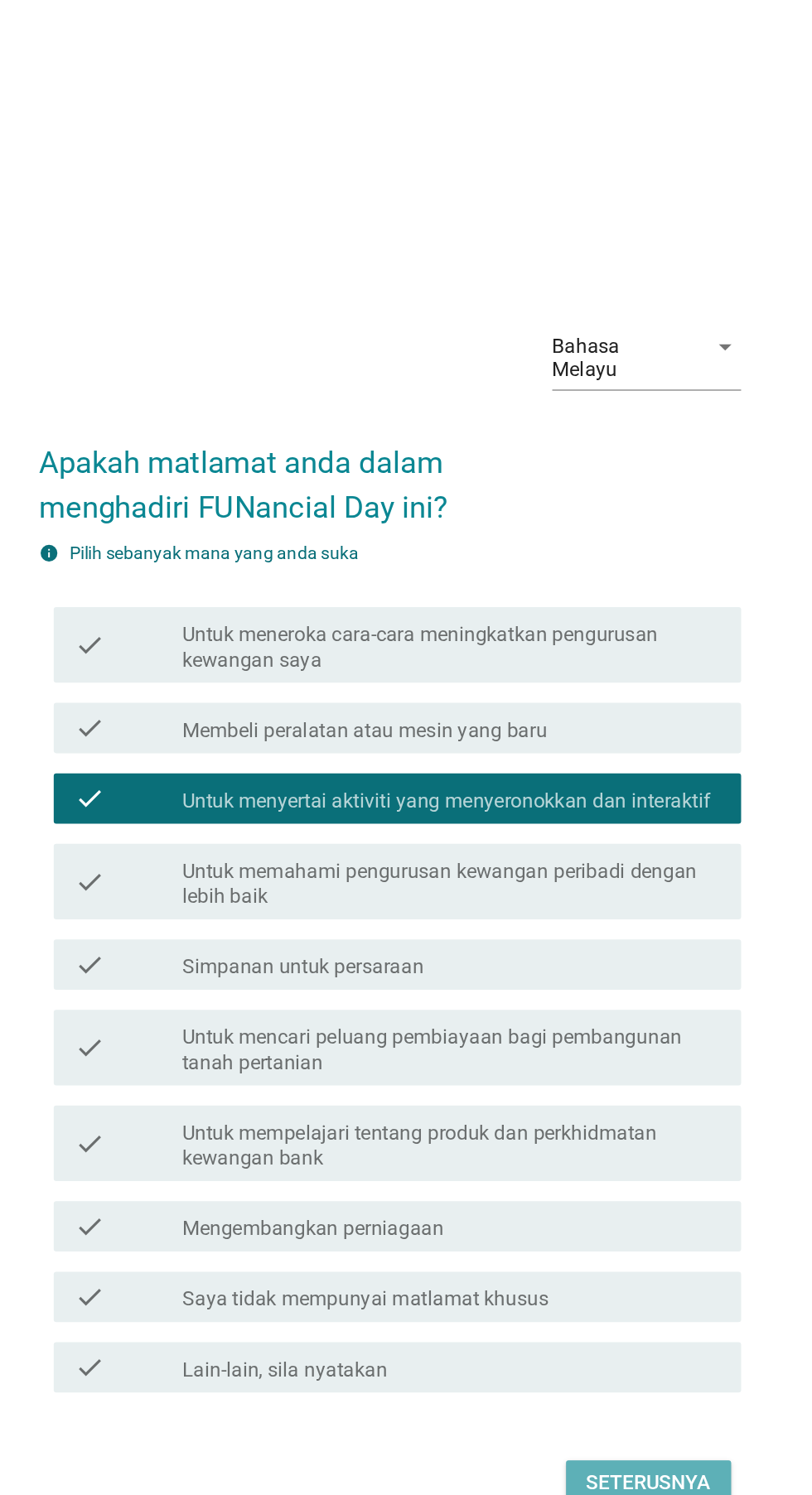
click at [564, 1129] on button "Seterusnya" at bounding box center [576, 1114] width 108 height 30
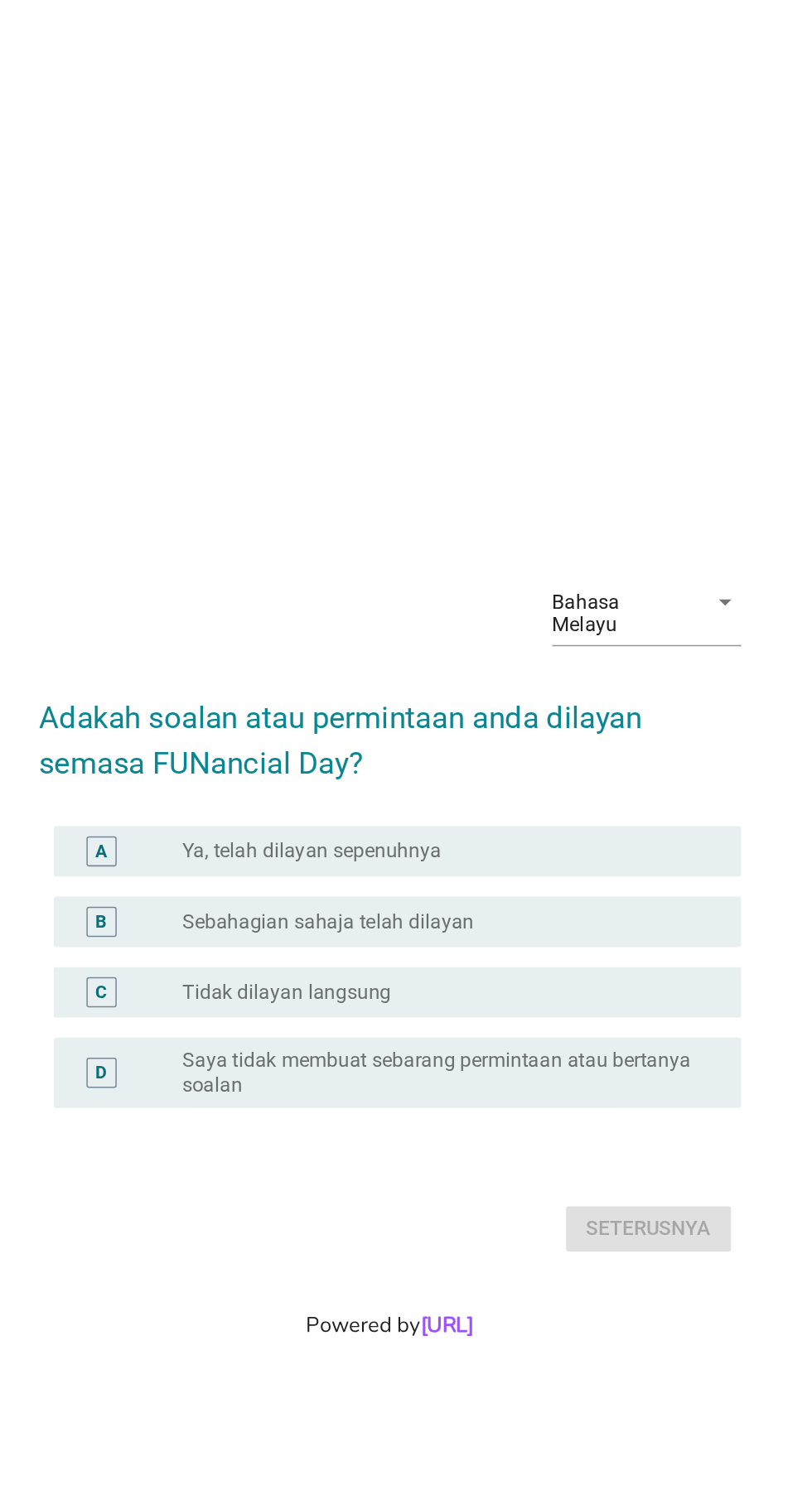
scroll to position [40, 0]
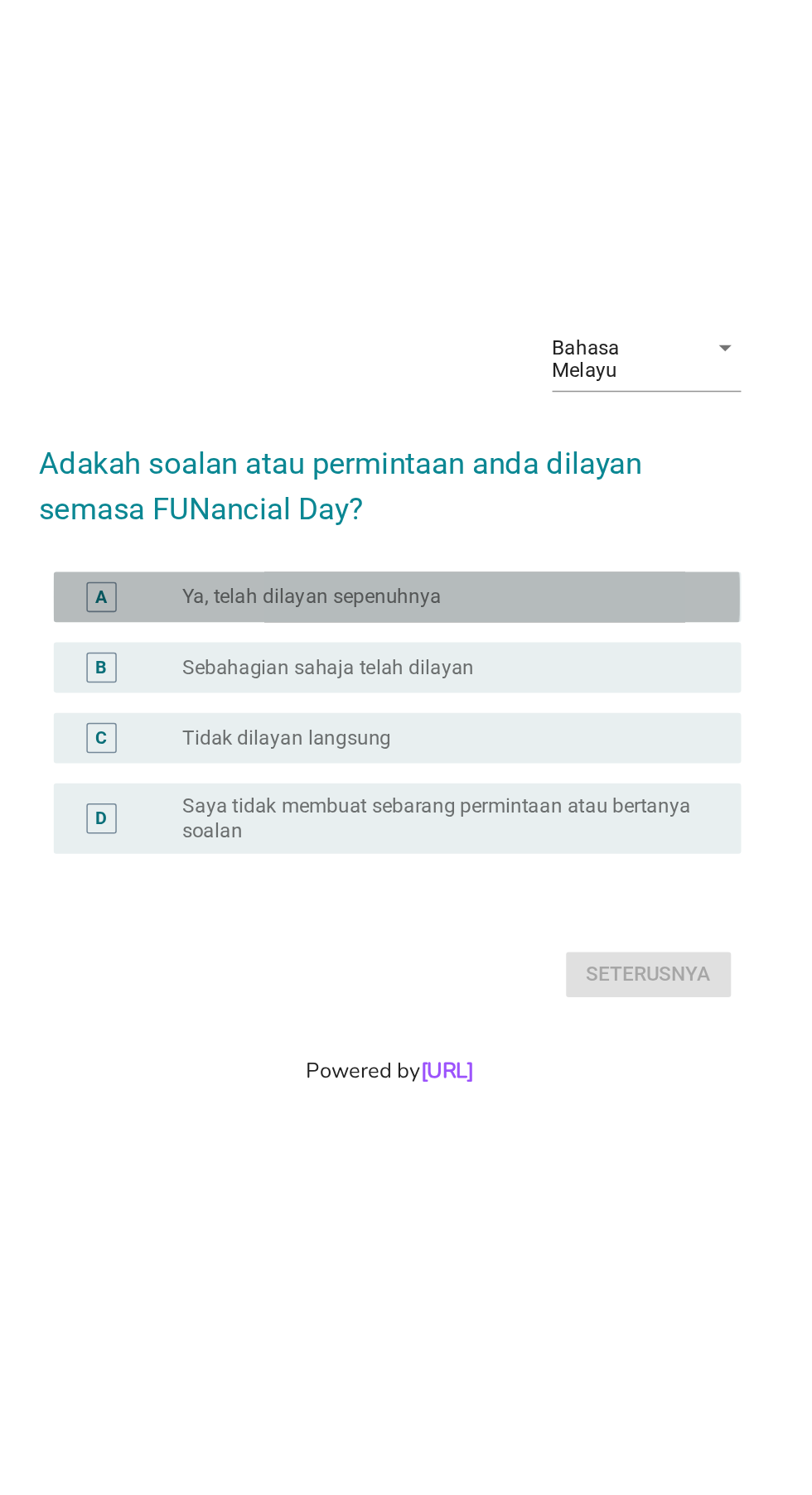
click at [503, 667] on div "radio_button_unchecked Ya, telah dilayan sepenuhnya" at bounding box center [440, 658] width 341 height 17
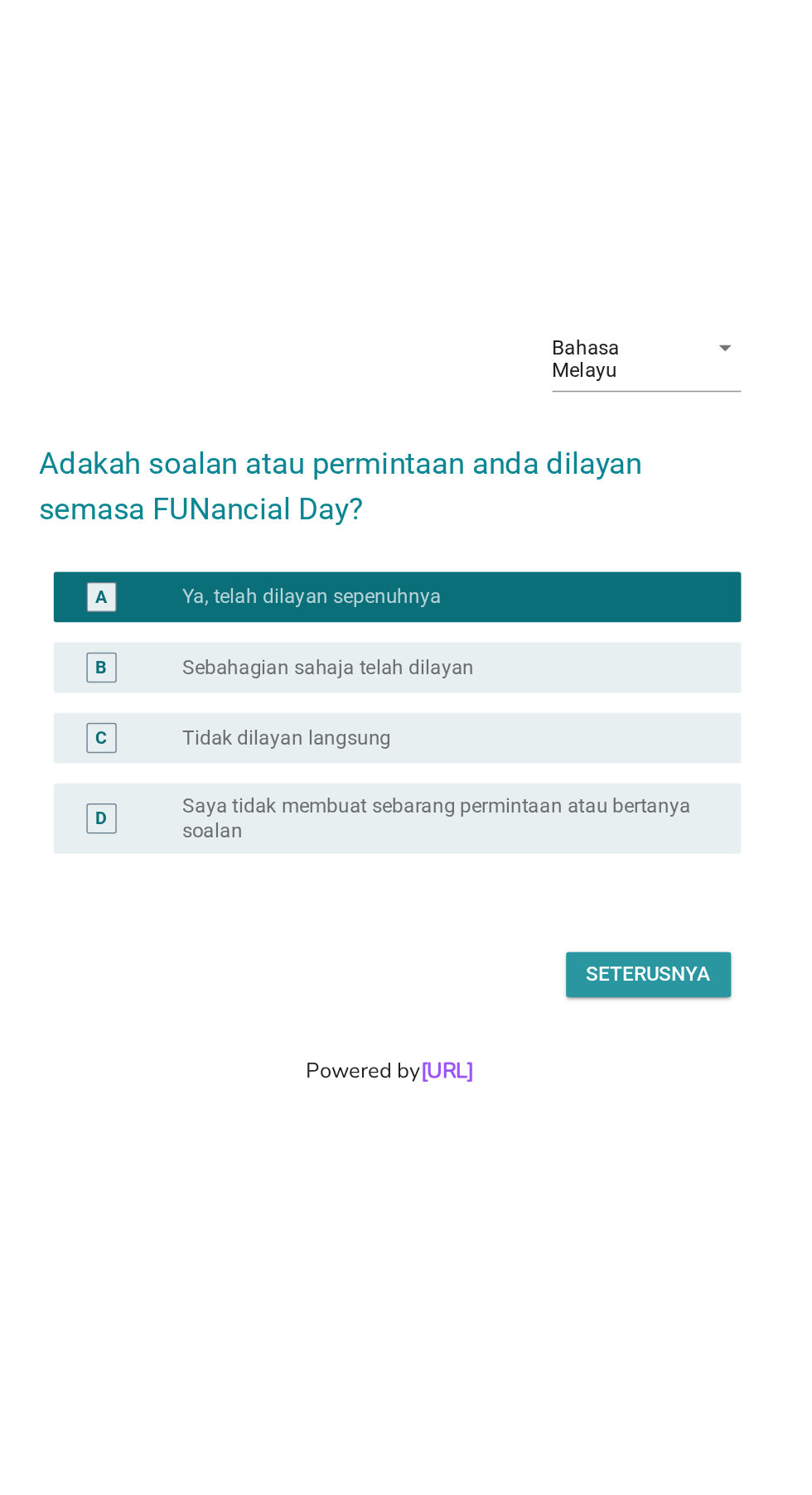
click at [569, 916] on div "Seterusnya" at bounding box center [576, 906] width 82 height 20
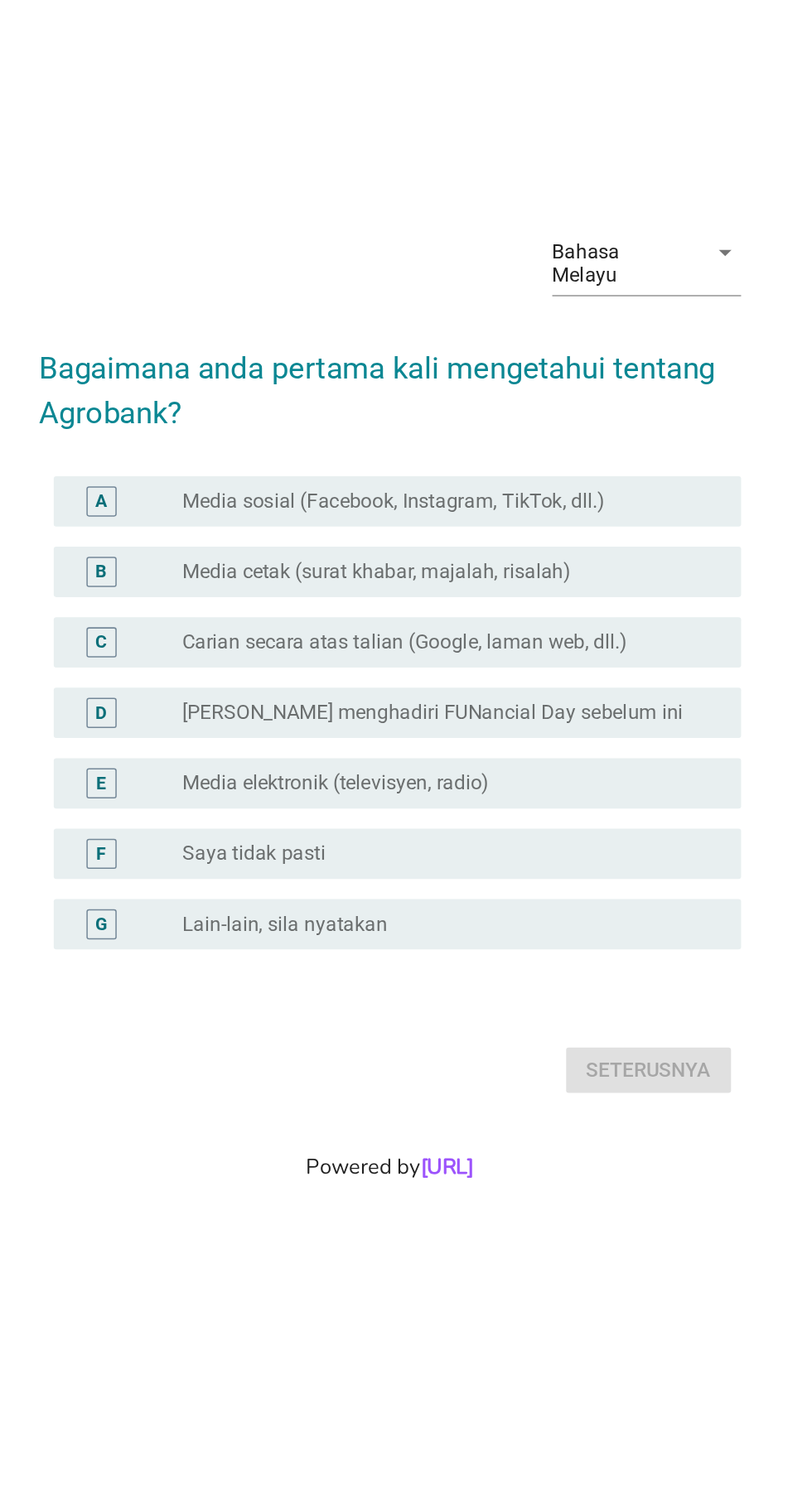
scroll to position [0, 0]
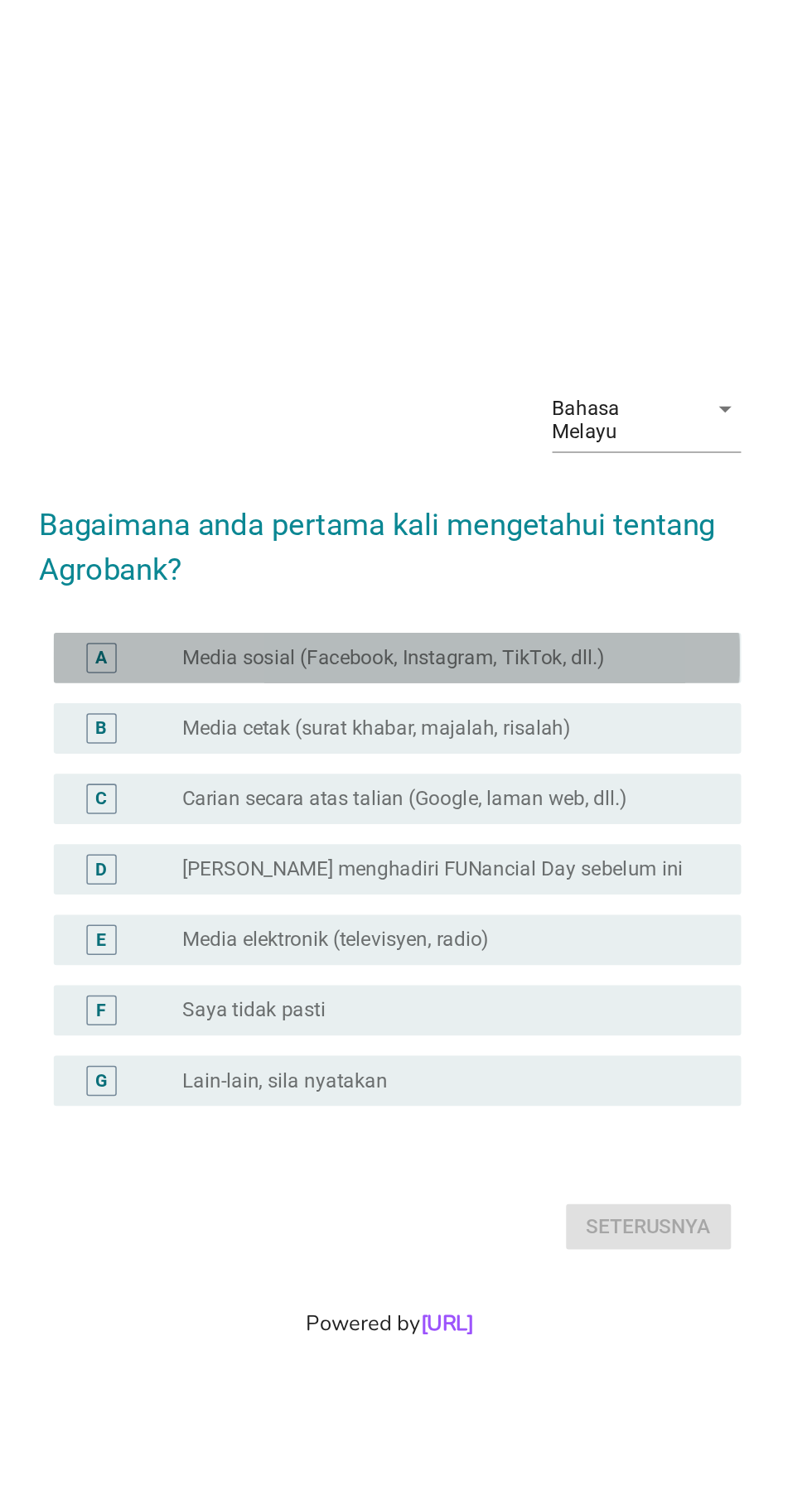
click at [214, 652] on div "A radio_button_unchecked Media sosial (Facebook, Instagram, TikTok, dll.)" at bounding box center [410, 634] width 452 height 33
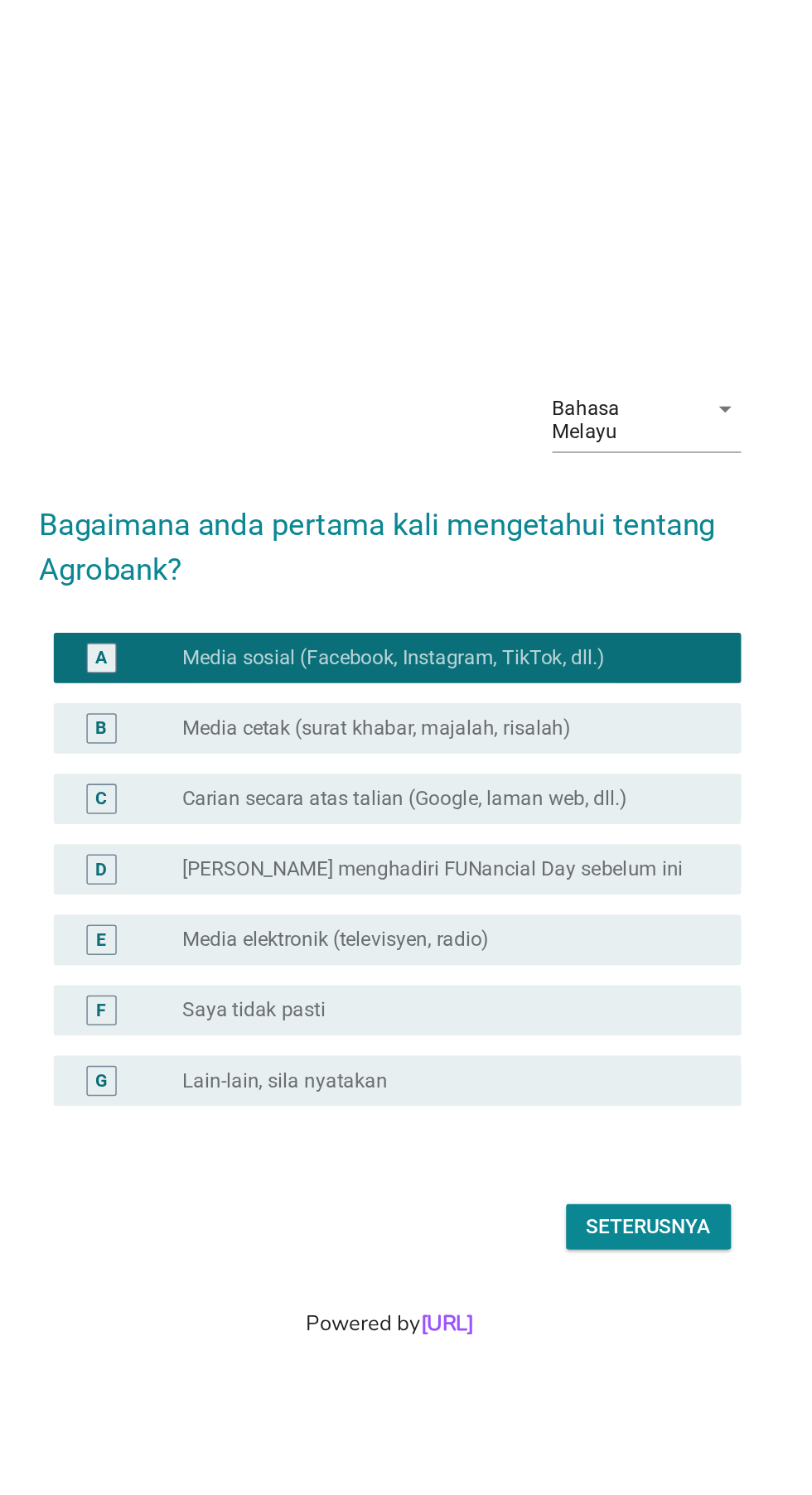
click at [206, 923] on div "G" at bounding box center [216, 913] width 20 height 20
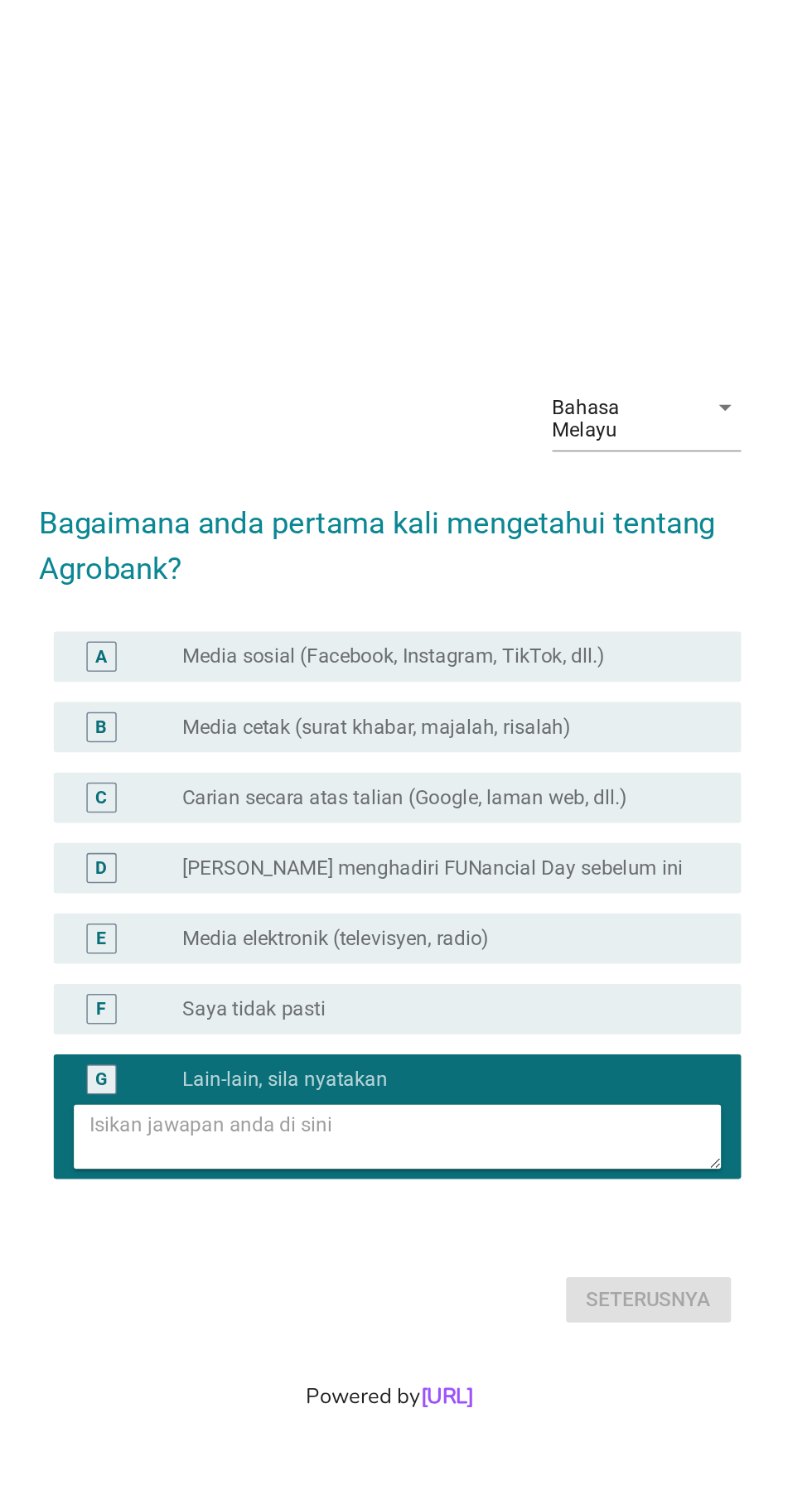
click at [432, 947] on textarea at bounding box center [415, 926] width 415 height 43
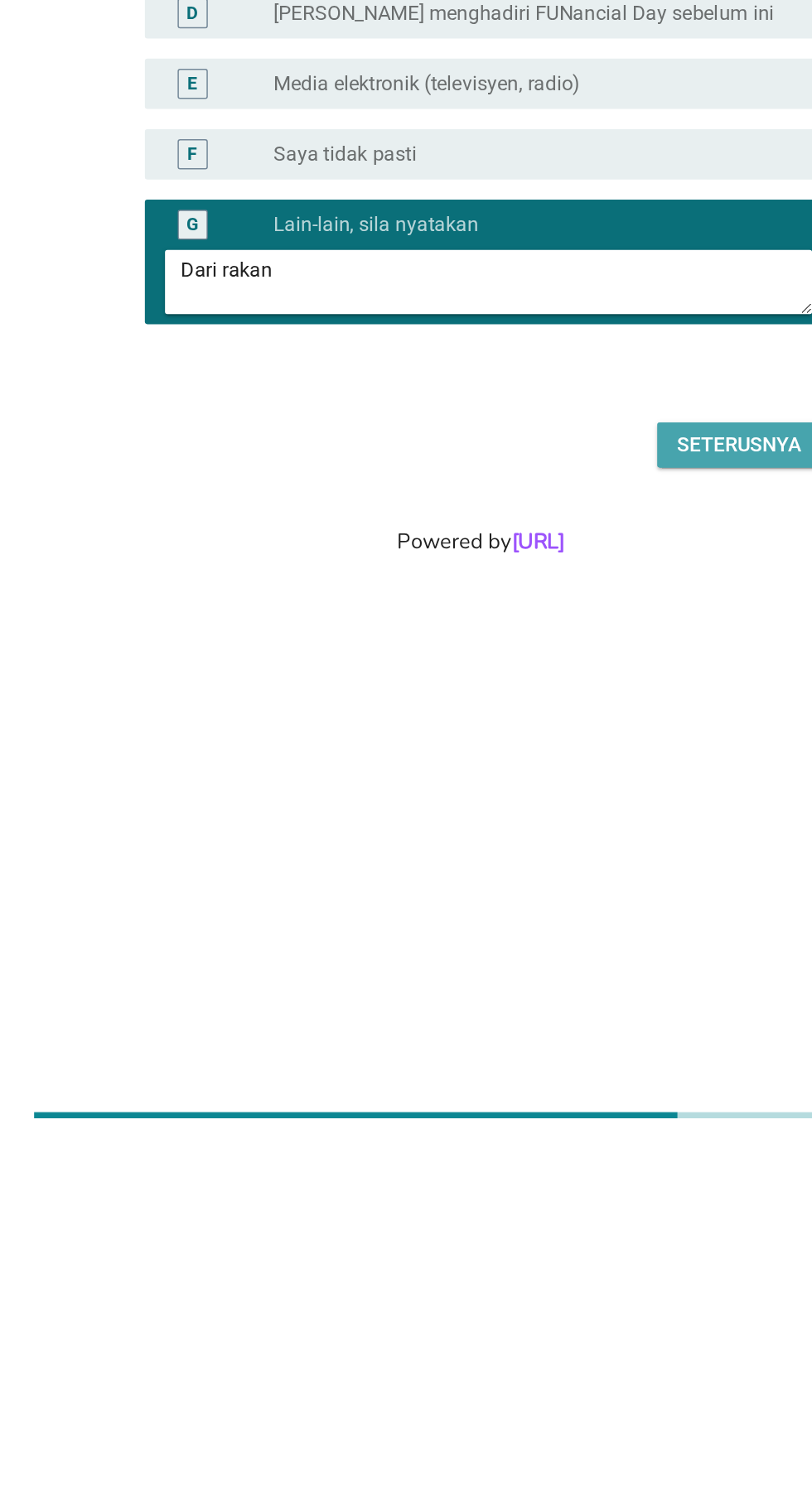
type textarea "Dari rakan"
click at [585, 1043] on div "Seterusnya" at bounding box center [576, 1033] width 82 height 20
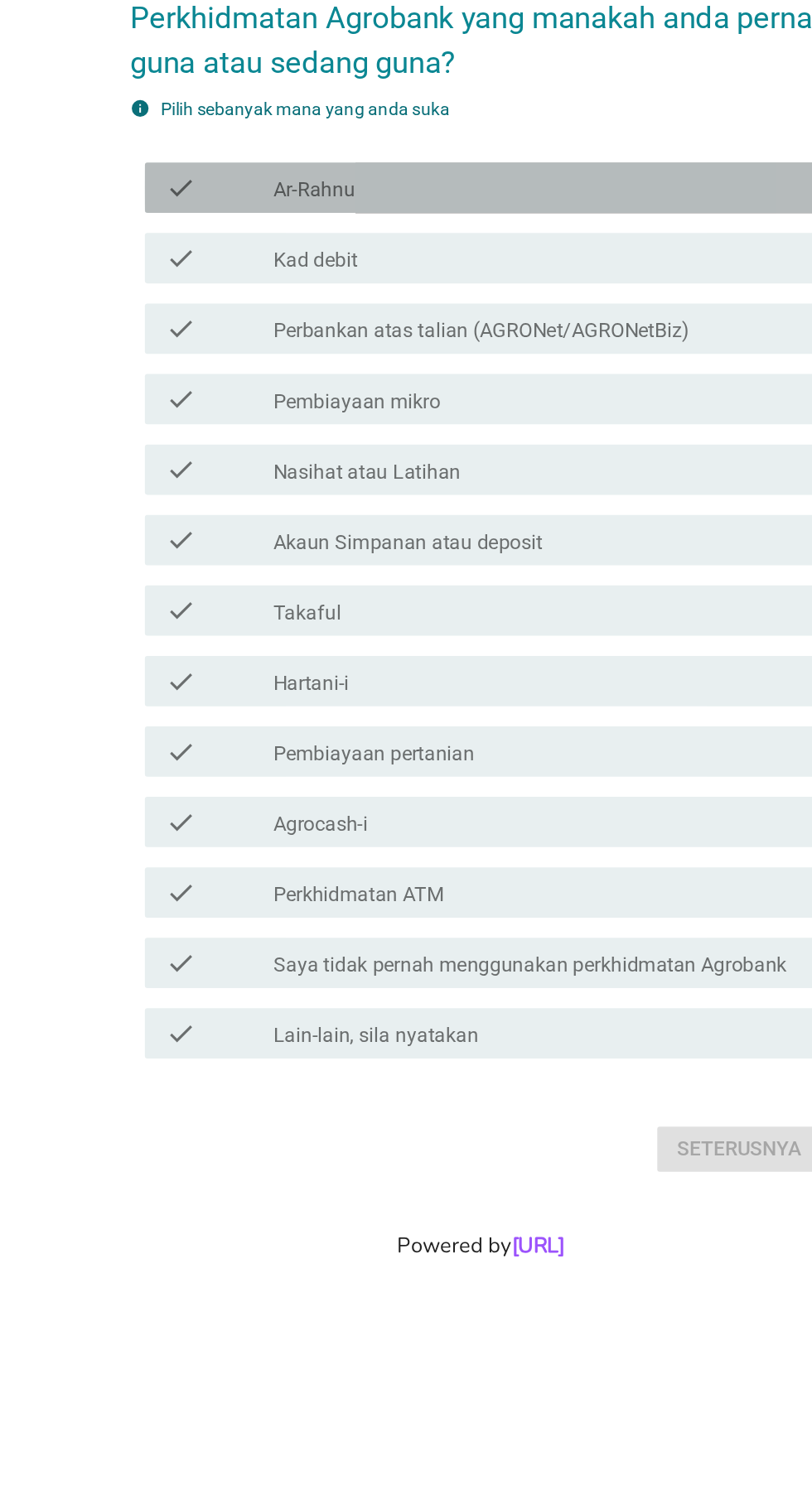
click at [455, 527] on div "check_box_outline_blank Ar-Rahnu" at bounding box center [446, 517] width 354 height 20
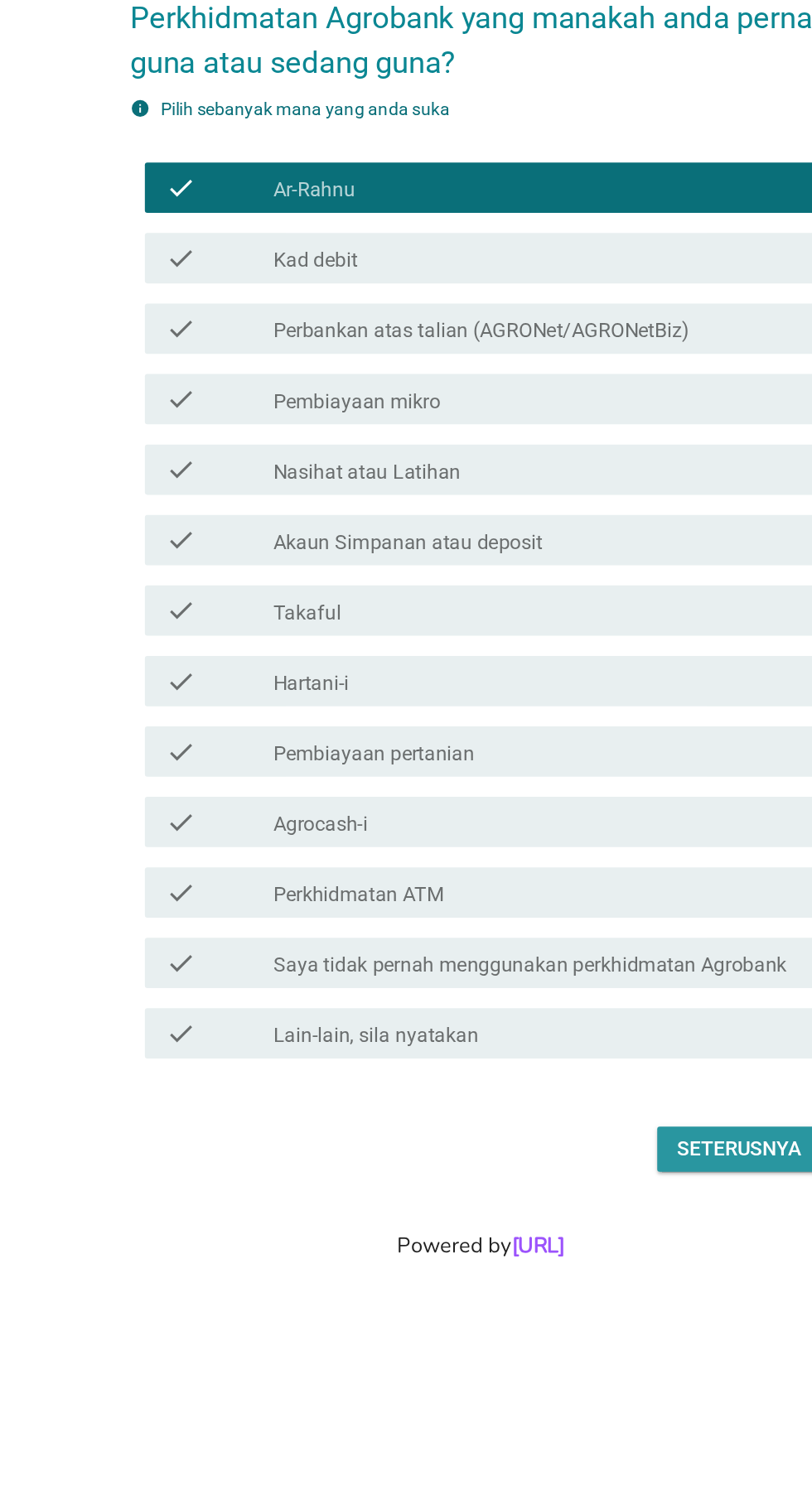
click at [571, 1160] on div "Seterusnya" at bounding box center [576, 1151] width 82 height 20
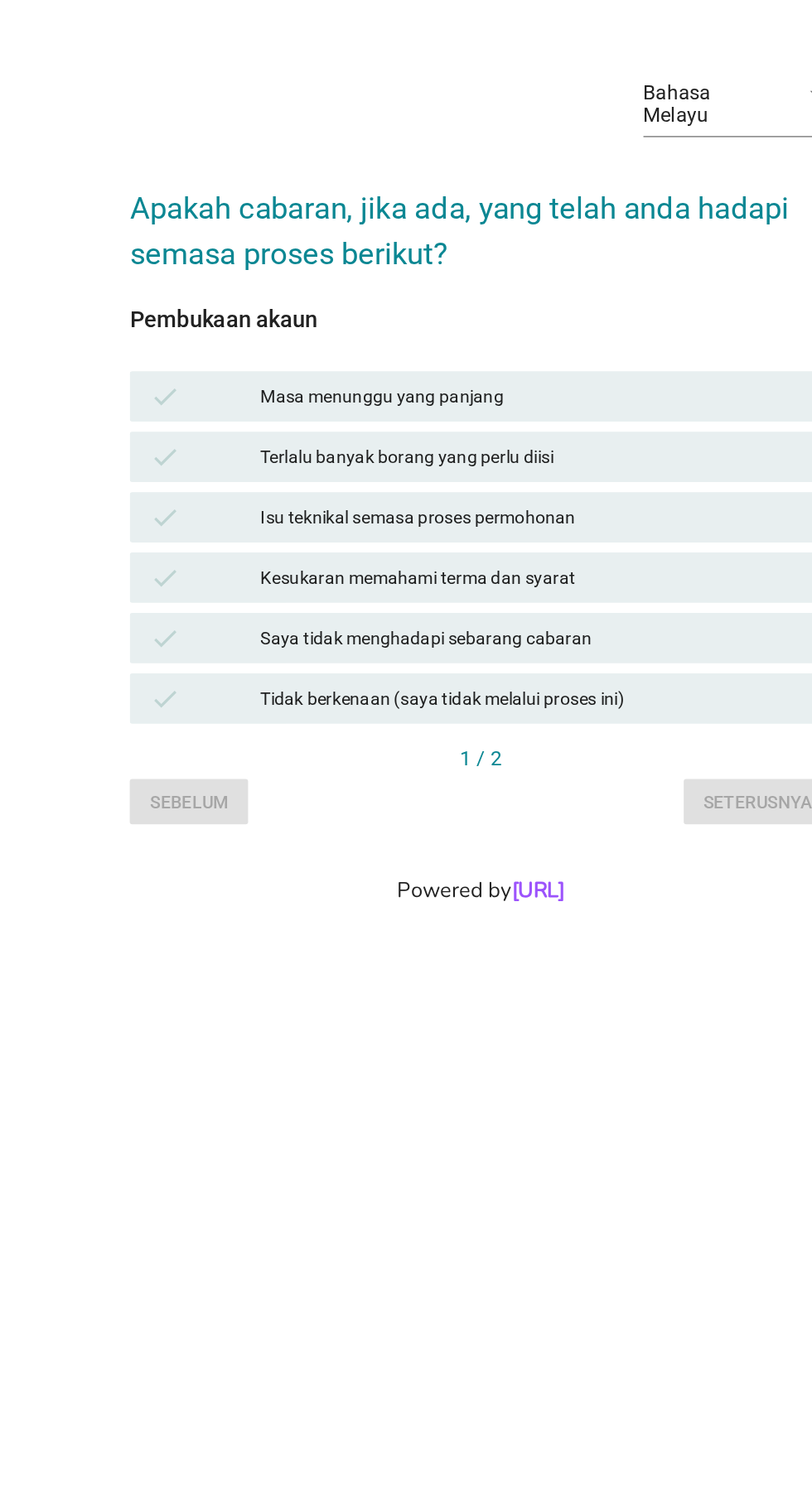
click at [508, 652] on div "check Masa menunggu yang panjang" at bounding box center [405, 668] width 462 height 33
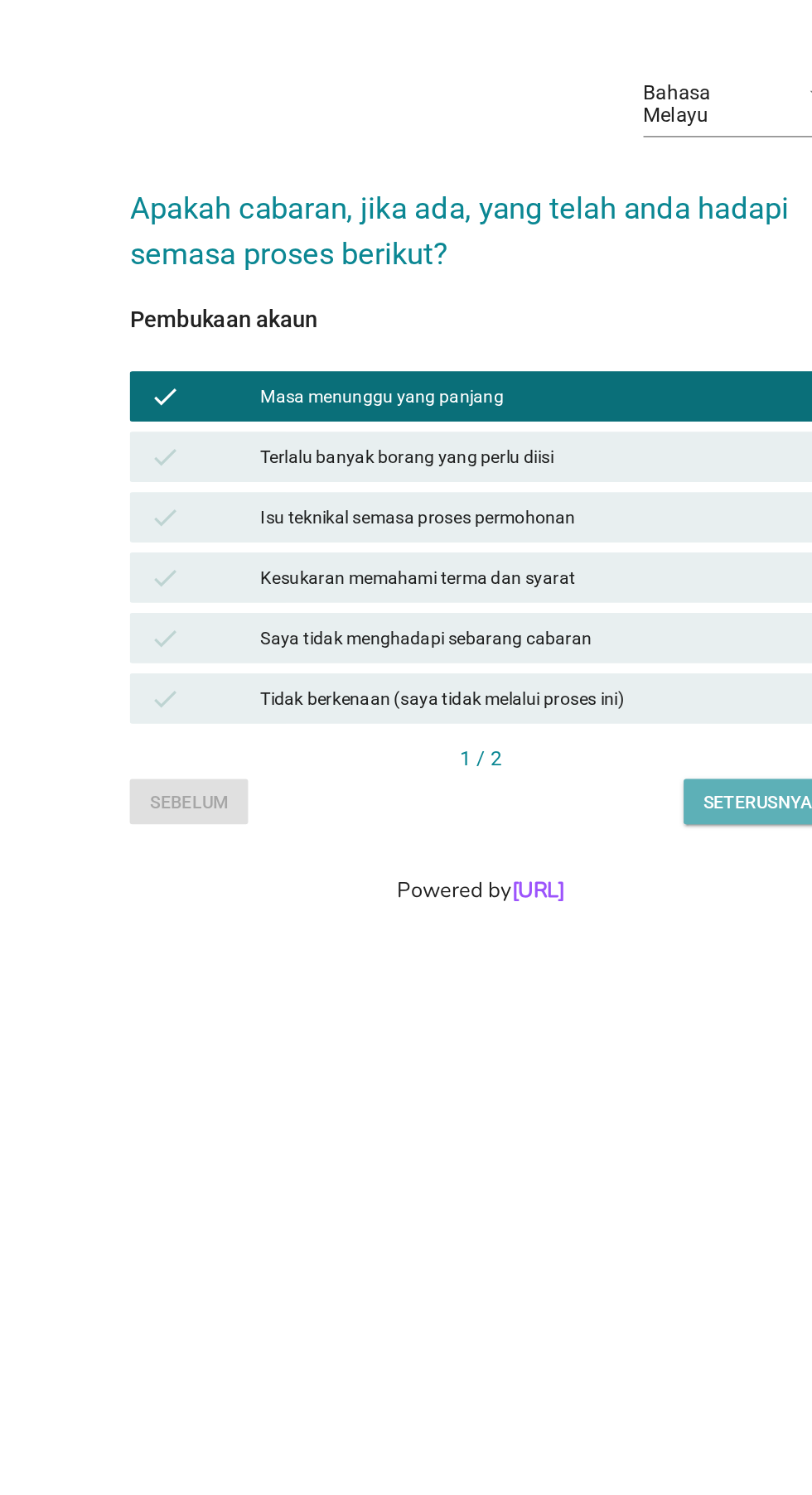
click at [582, 926] on div "Seterusnya" at bounding box center [588, 935] width 71 height 18
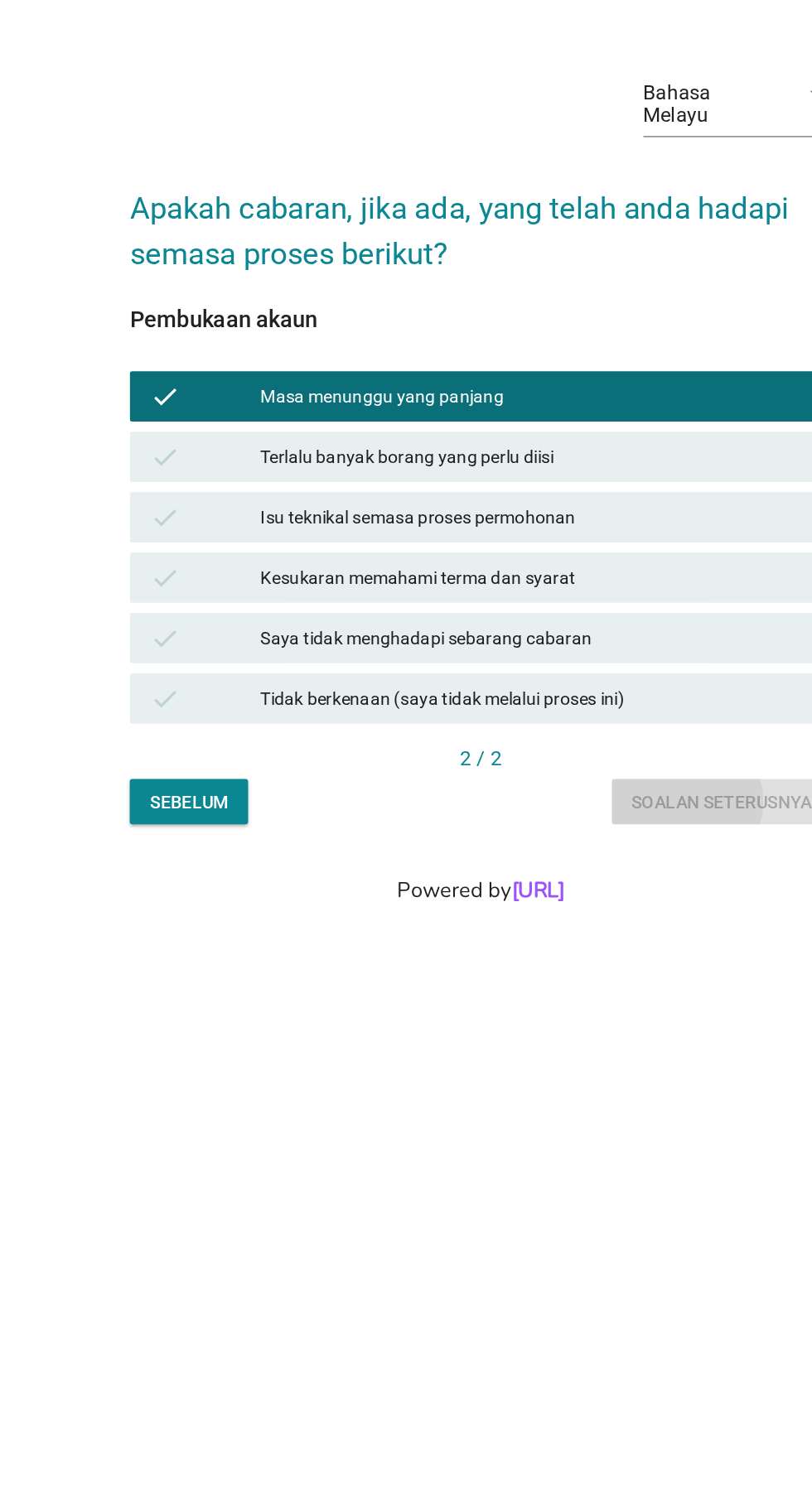
scroll to position [0, 0]
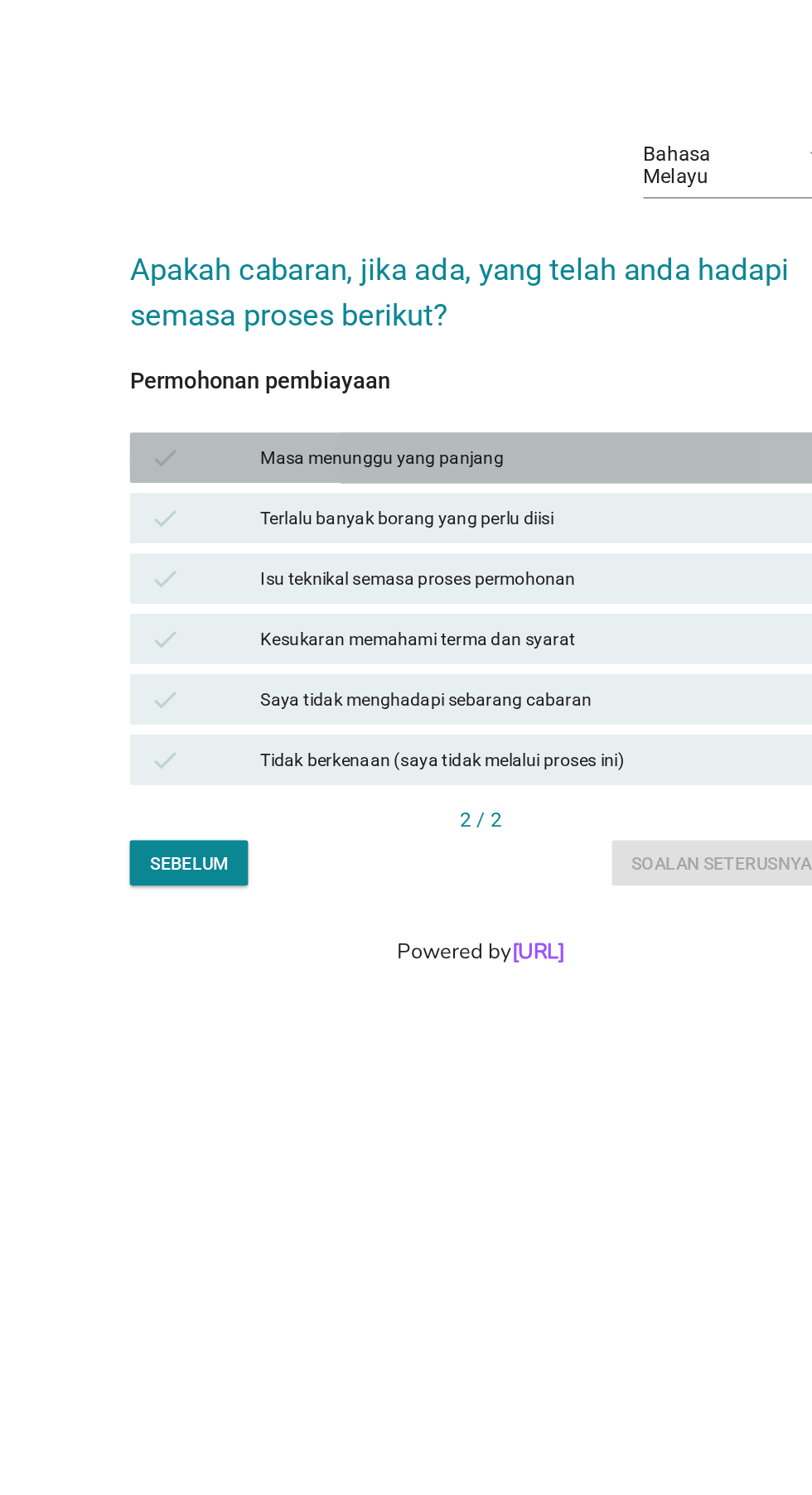
click at [439, 719] on div "Masa menunggu yang panjang" at bounding box center [442, 709] width 362 height 20
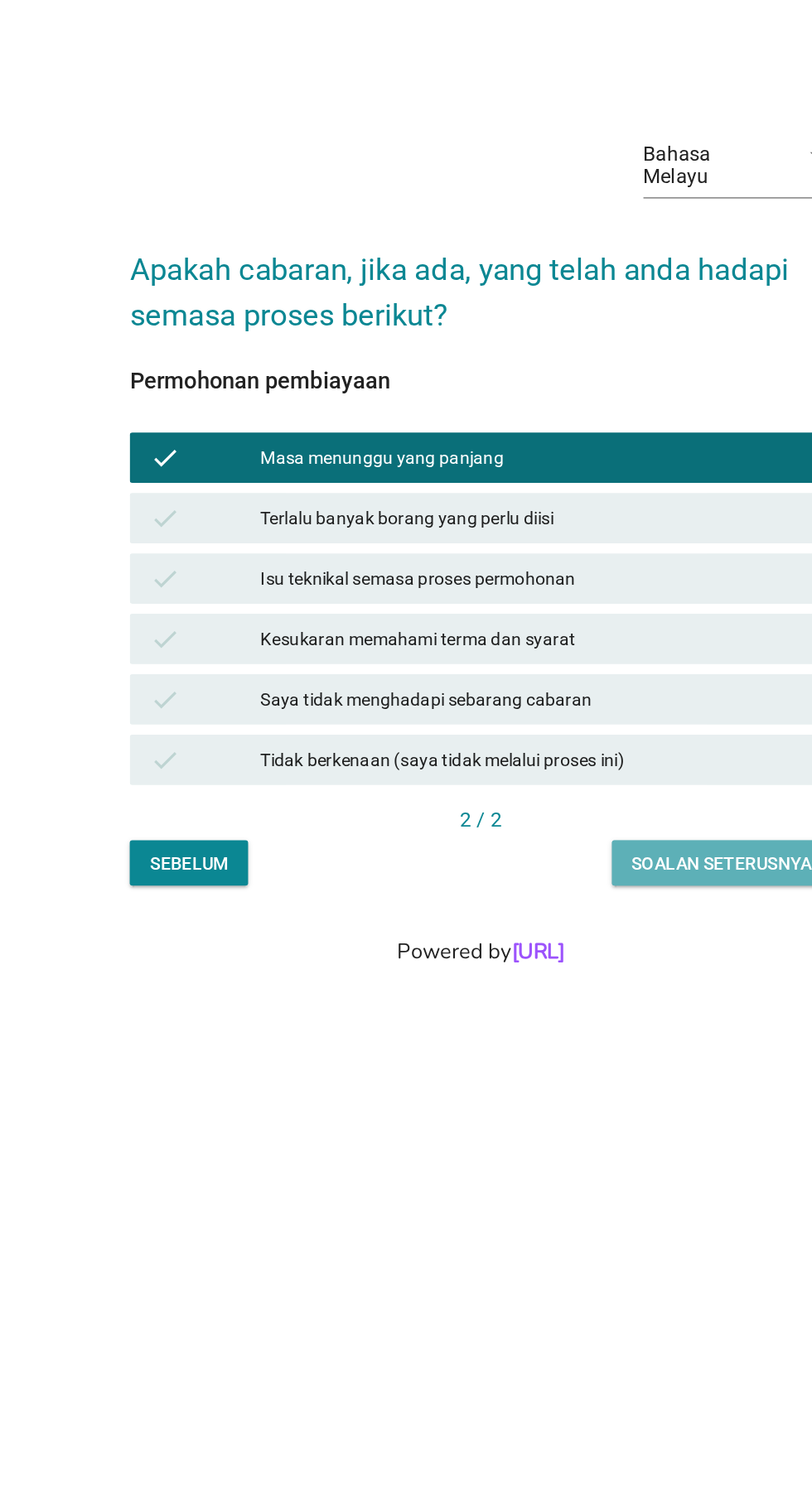
click at [552, 991] on button "Soalan seterusnya" at bounding box center [565, 976] width 145 height 30
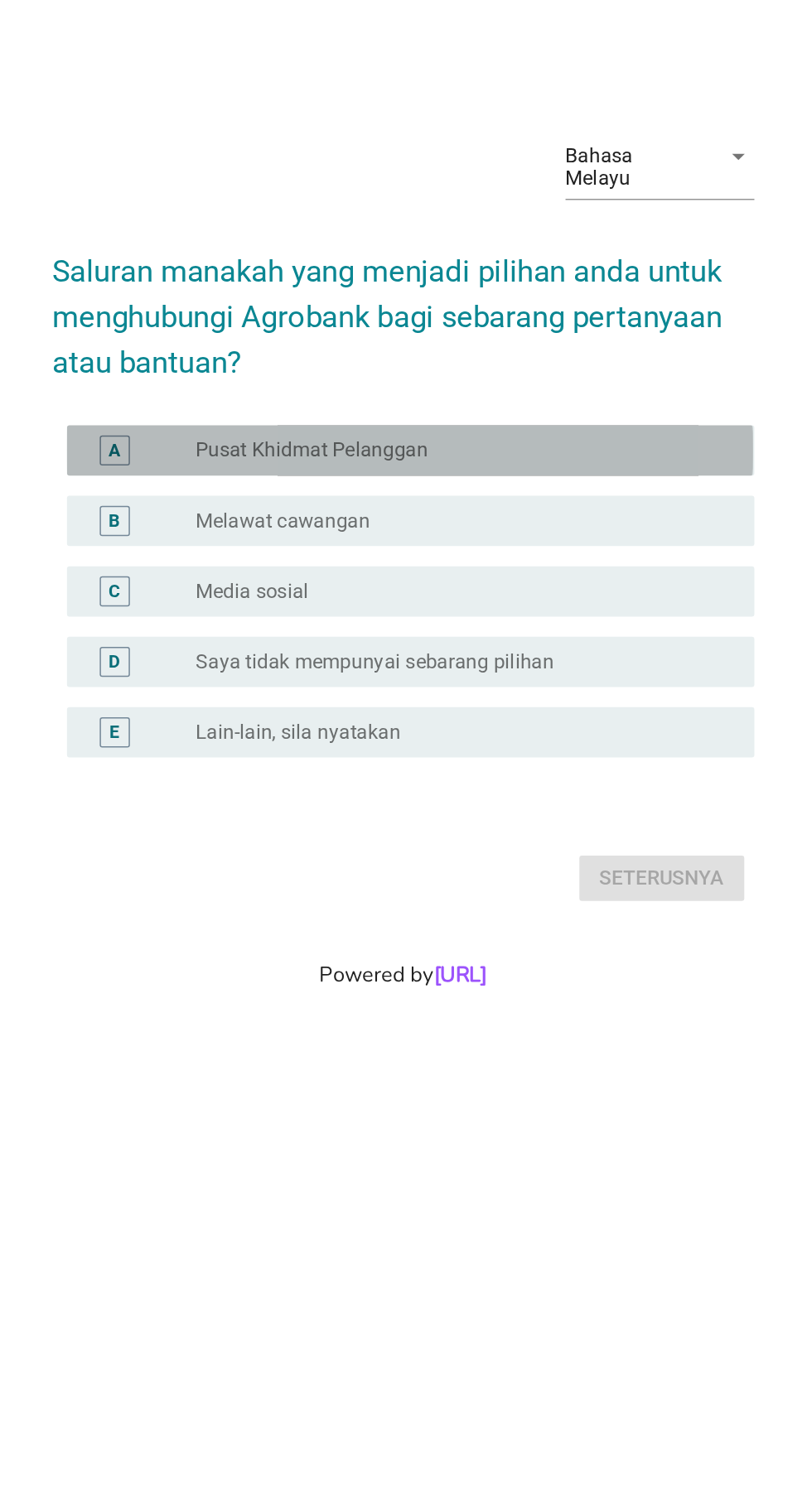
click at [215, 705] on div "A" at bounding box center [216, 696] width 8 height 18
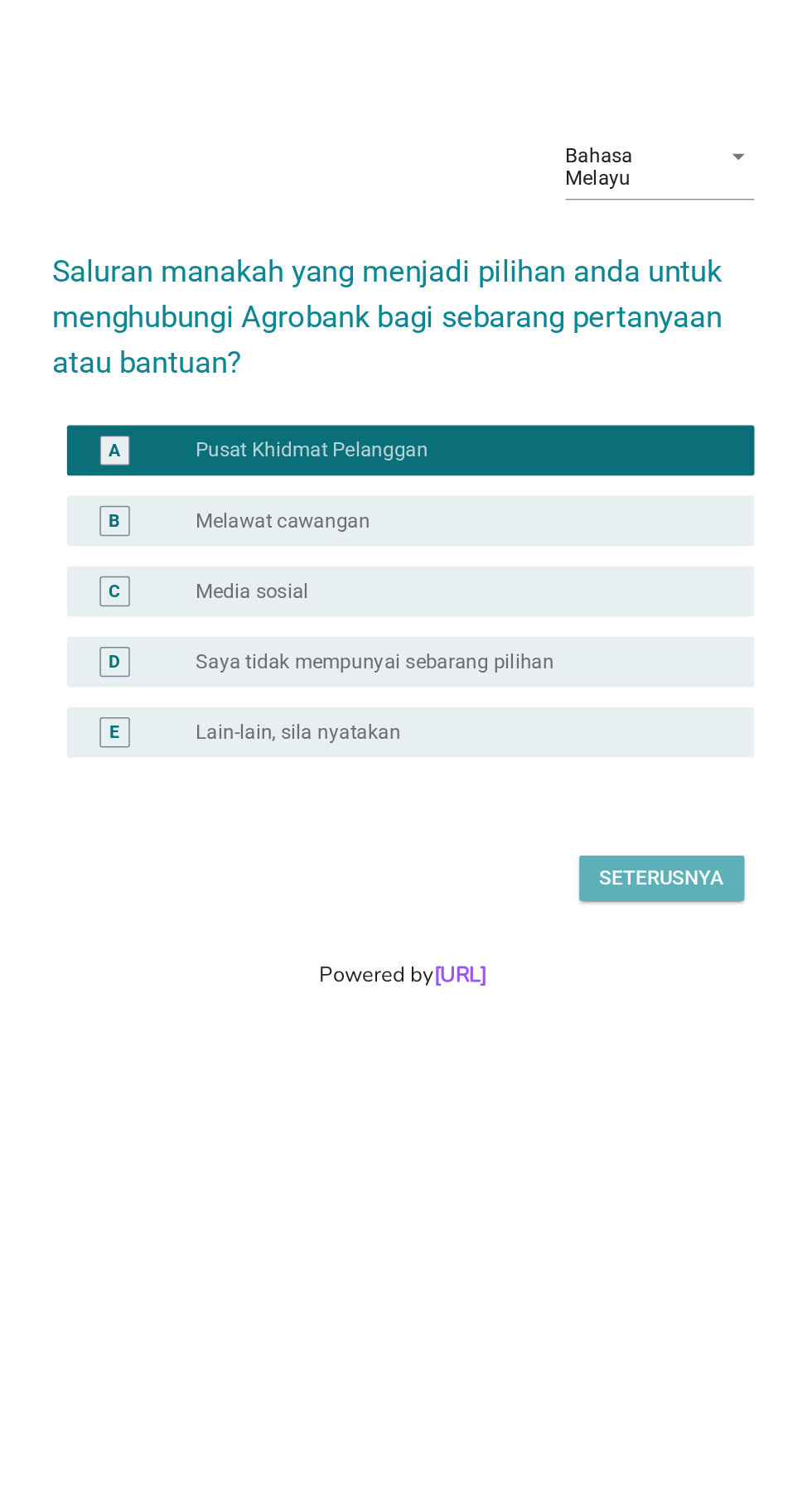
click at [562, 988] on div "Seterusnya" at bounding box center [576, 978] width 82 height 20
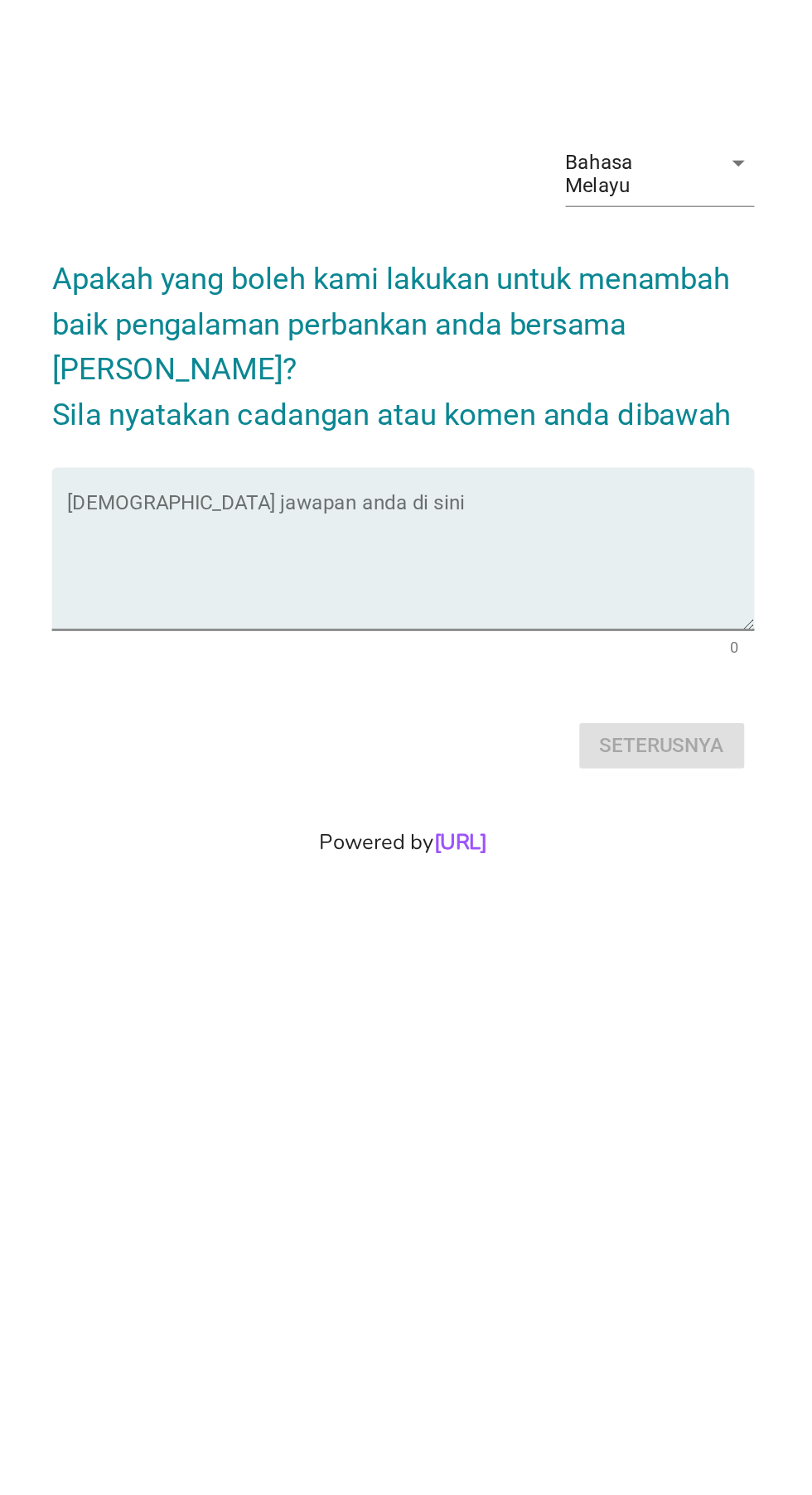
click at [352, 815] on textarea "Isikan jawapan anda di sini" at bounding box center [410, 771] width 452 height 87
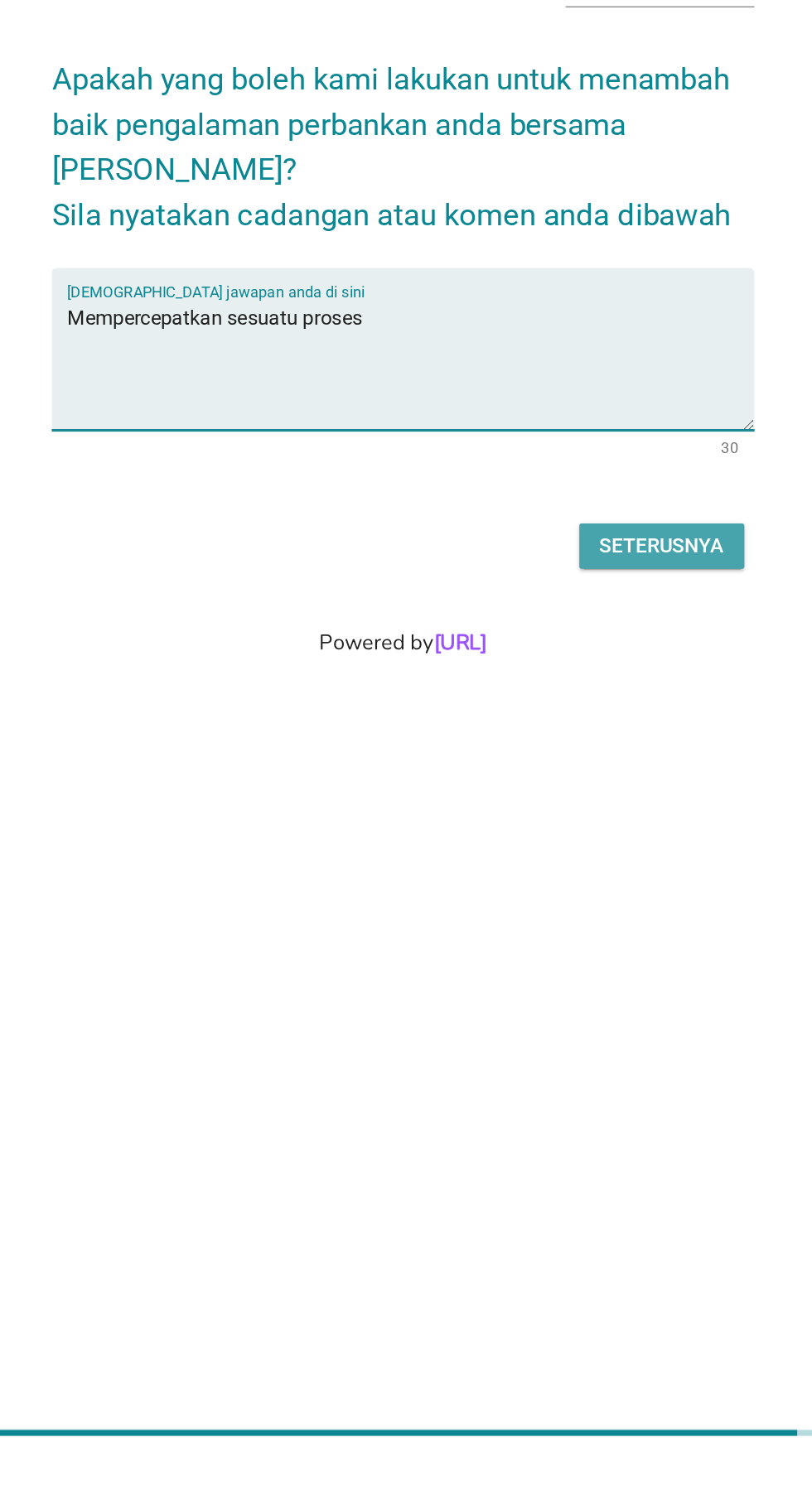
type textarea "Mempercepatkan sesuatu proses"
click at [579, 901] on div "Seterusnya" at bounding box center [576, 891] width 82 height 20
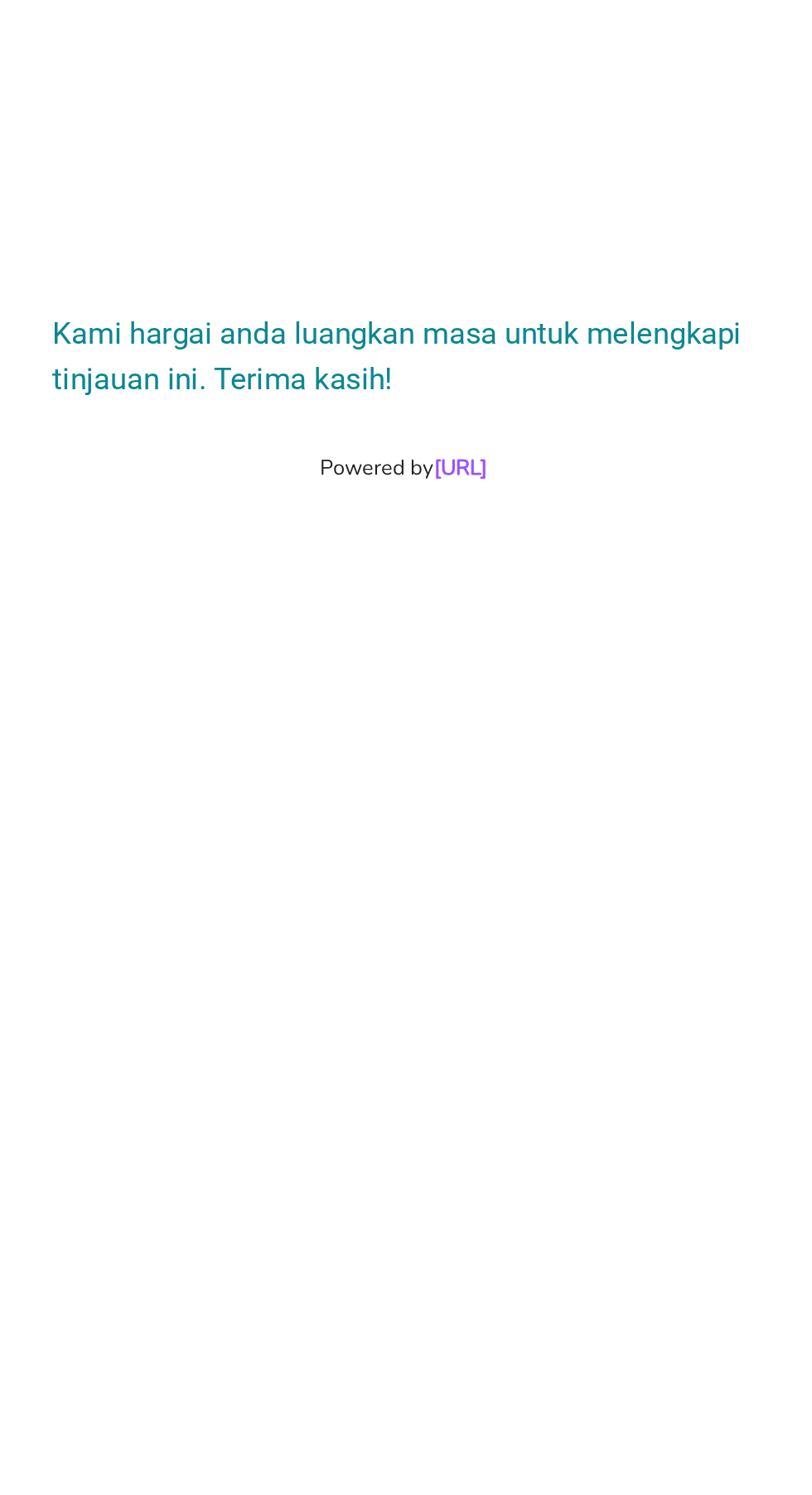
scroll to position [0, 0]
